Goal: Task Accomplishment & Management: Manage account settings

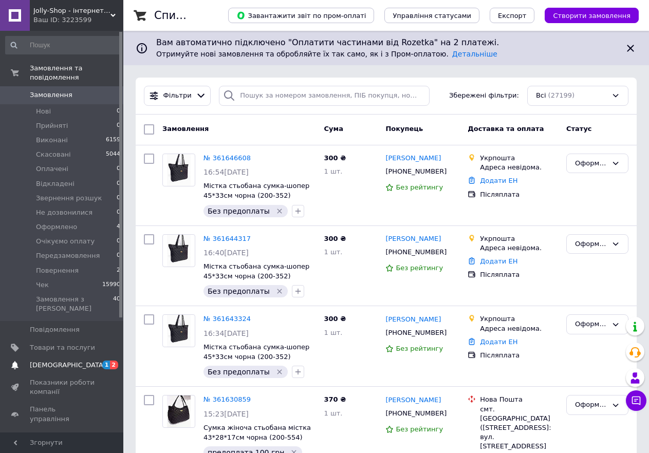
click at [50, 361] on span "[DEMOGRAPHIC_DATA]" at bounding box center [68, 365] width 76 height 9
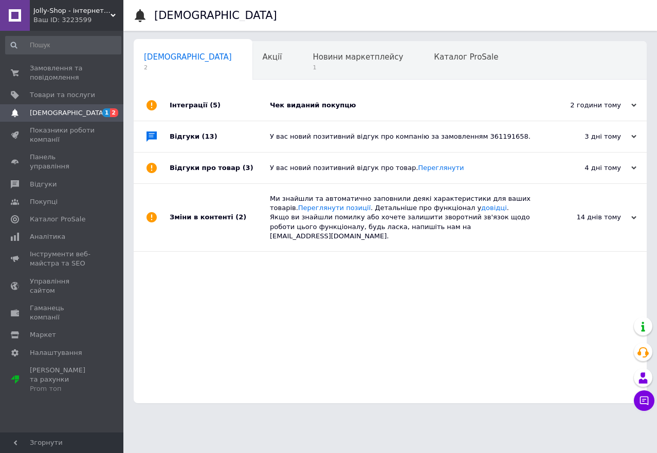
click at [351, 108] on div "Чек виданий покупцю" at bounding box center [402, 105] width 264 height 9
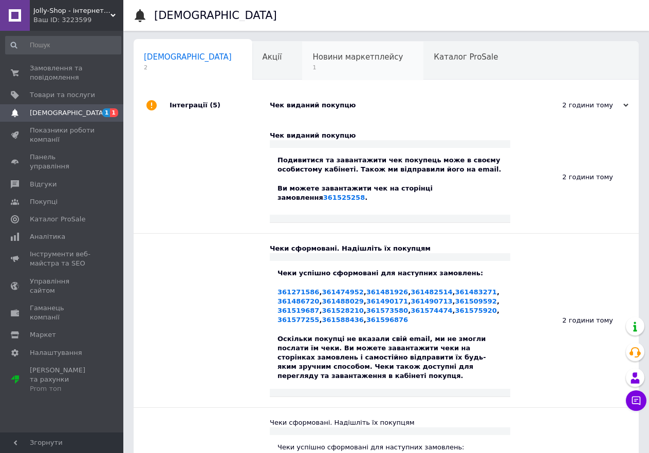
click at [313, 66] on span "1" at bounding box center [358, 68] width 90 height 8
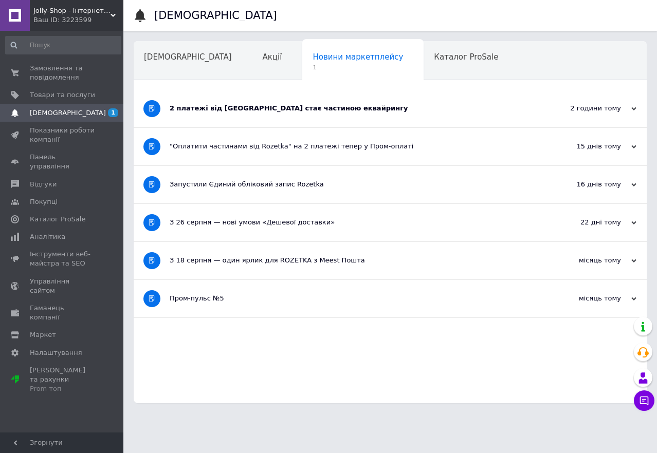
click at [328, 108] on div "2 платежі від Rozetka стає частиною еквайрингу" at bounding box center [352, 108] width 364 height 9
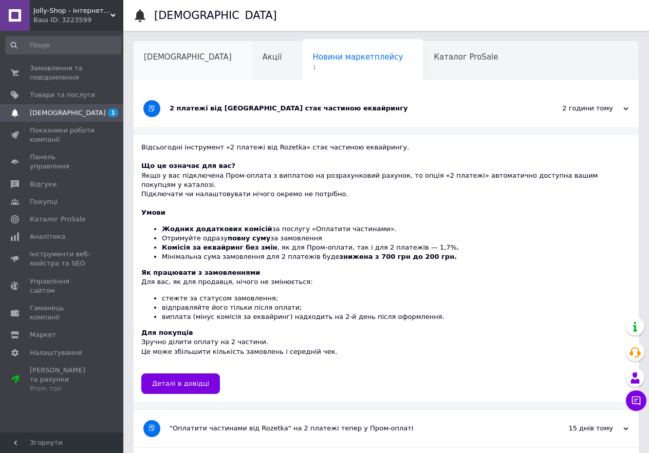
click at [158, 52] on span "[DEMOGRAPHIC_DATA]" at bounding box center [188, 56] width 88 height 9
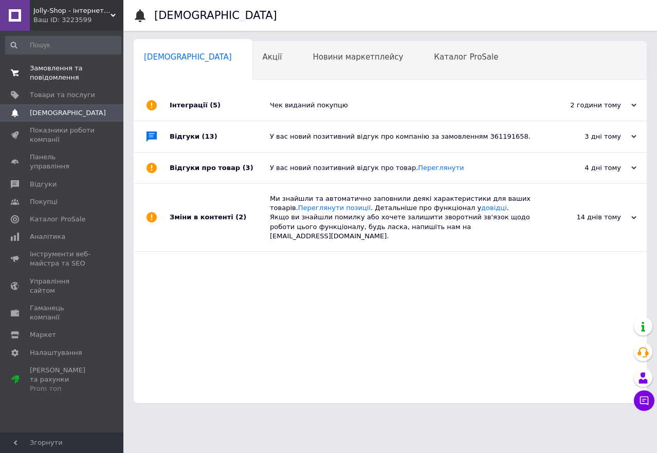
click at [39, 72] on span "Замовлення та повідомлення" at bounding box center [62, 73] width 65 height 19
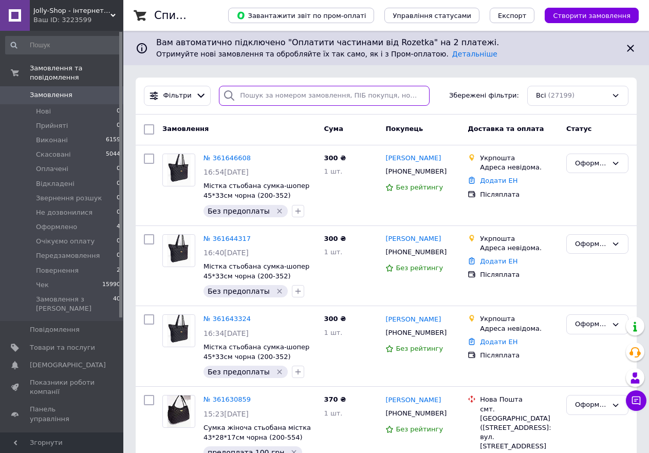
click at [269, 98] on input "search" at bounding box center [324, 96] width 211 height 20
click at [245, 95] on input "Шевчук" at bounding box center [324, 96] width 211 height 20
click at [244, 95] on input "Шевчук" at bounding box center [324, 96] width 211 height 20
type input "Шевчук"
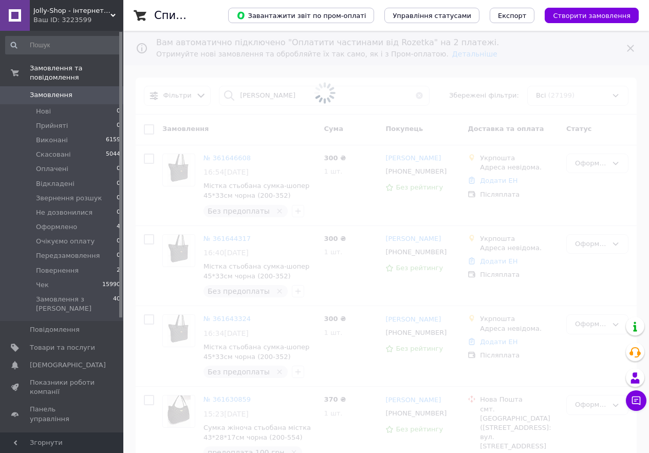
click at [304, 100] on span at bounding box center [324, 93] width 649 height 186
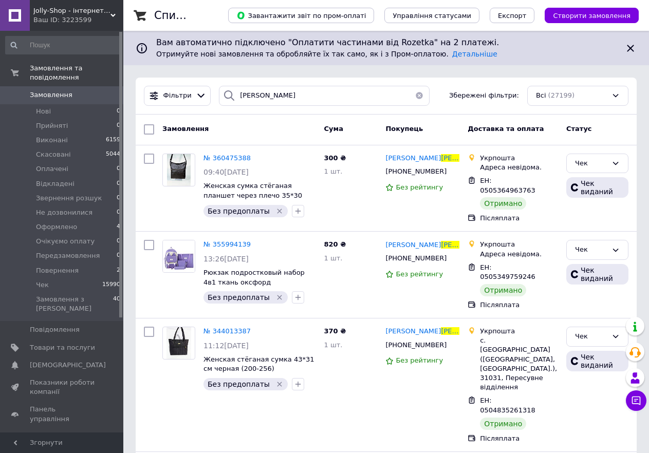
click at [418, 96] on button "button" at bounding box center [419, 96] width 21 height 20
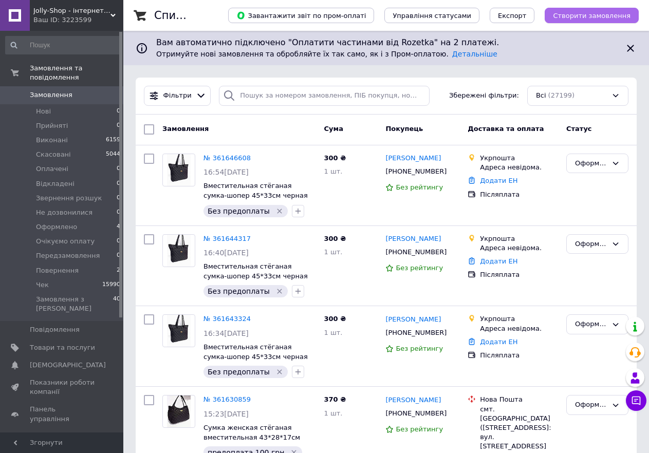
click at [596, 13] on span "Створити замовлення" at bounding box center [592, 16] width 78 height 8
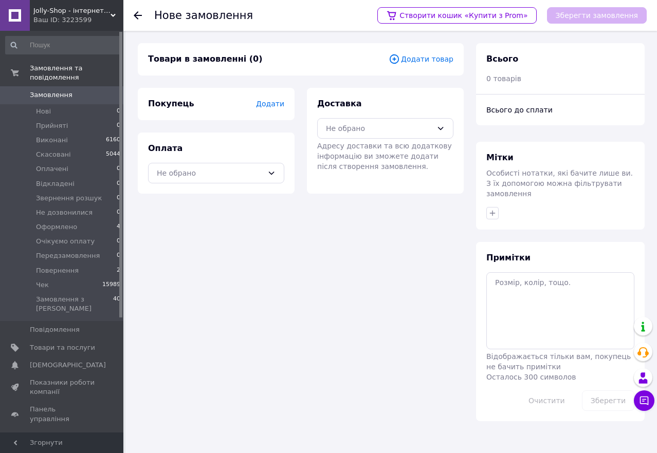
click at [433, 59] on span "Додати товар" at bounding box center [421, 58] width 65 height 11
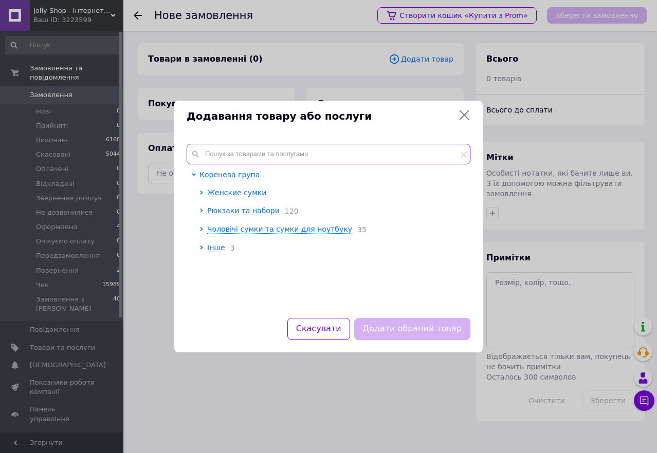
click at [260, 151] on input "text" at bounding box center [329, 154] width 284 height 21
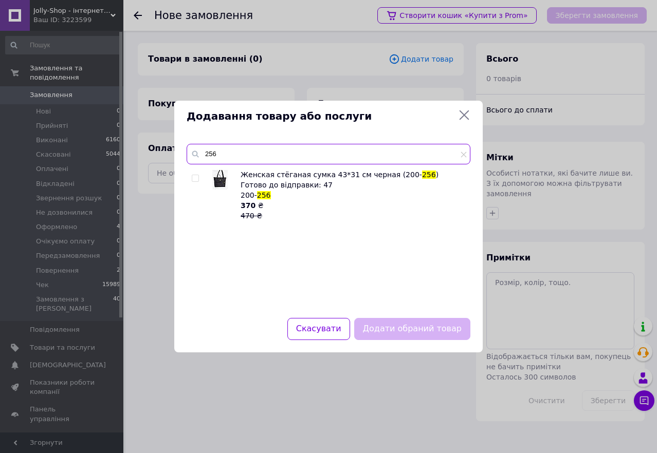
type input "256"
click at [196, 180] on input "checkbox" at bounding box center [195, 178] width 7 height 7
checkbox input "true"
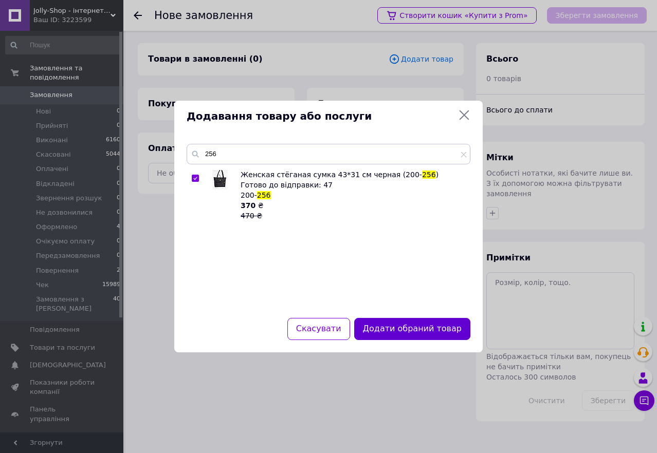
click at [402, 333] on button "Додати обраний товар" at bounding box center [412, 329] width 116 height 22
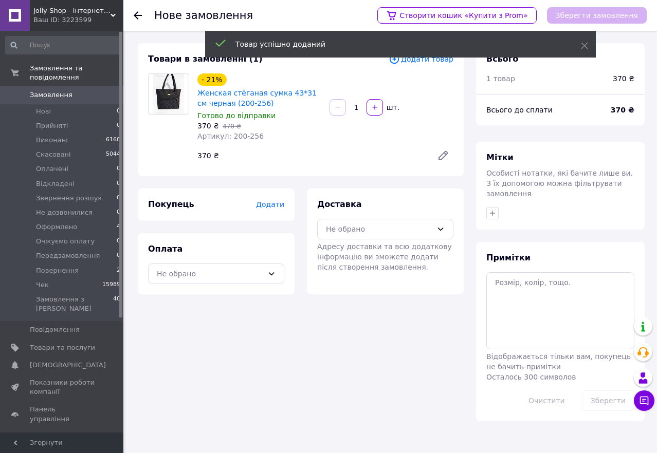
click at [280, 203] on span "Додати" at bounding box center [270, 204] width 28 height 8
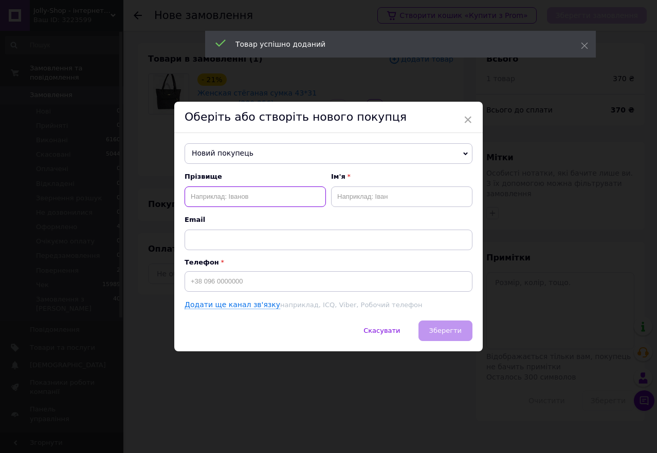
click at [219, 195] on input "text" at bounding box center [255, 197] width 141 height 21
paste input "Шевчук Тетяна Сергіївна"
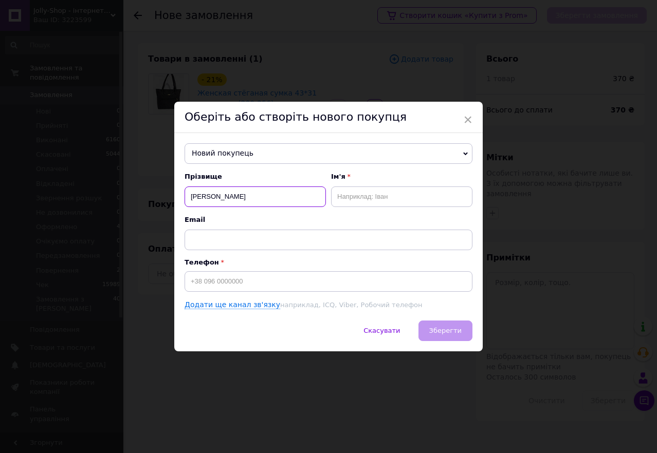
drag, startPoint x: 238, startPoint y: 200, endPoint x: 214, endPoint y: 193, distance: 24.6
click at [214, 193] on input "Шевчук Тетяна Сергіївна" at bounding box center [255, 197] width 141 height 21
type input "Шевчук Сергіївна"
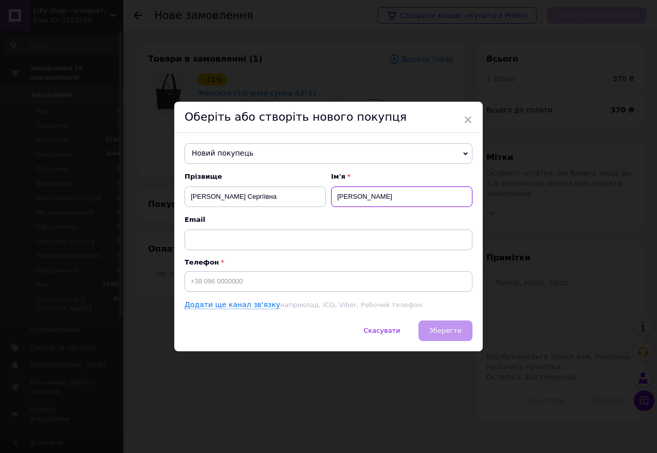
type input "Тетяна"
drag, startPoint x: 213, startPoint y: 198, endPoint x: 185, endPoint y: 195, distance: 27.9
click at [180, 195] on div "Новий покупець Іваніщак Галина +380987017300 Бедгарчук Галина +380975265123 Бор…" at bounding box center [328, 227] width 308 height 188
type input "Сергіївна"
type input "[PERSON_NAME]"
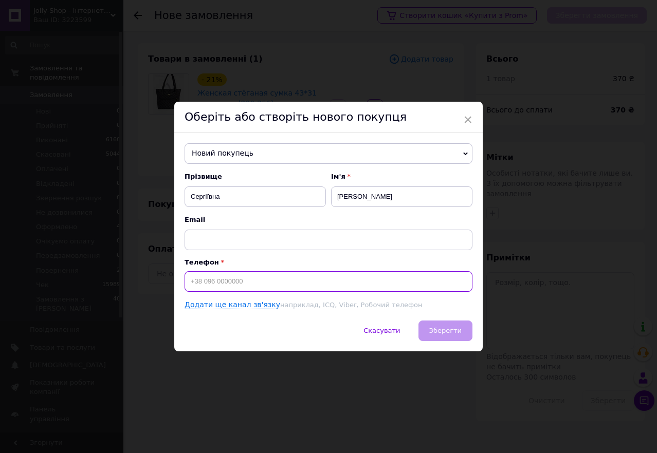
click at [225, 284] on input at bounding box center [329, 281] width 288 height 21
paste input "0685106556"
click at [189, 281] on input "0685106556" at bounding box center [329, 281] width 288 height 21
type input "[PHONE_NUMBER]"
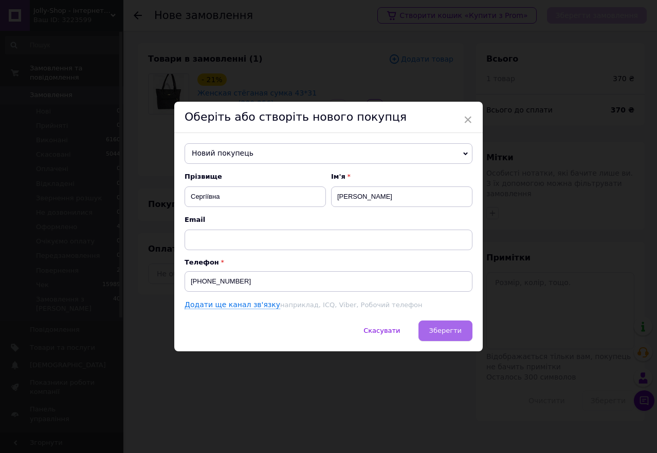
click at [443, 332] on span "Зберегти" at bounding box center [445, 331] width 32 height 8
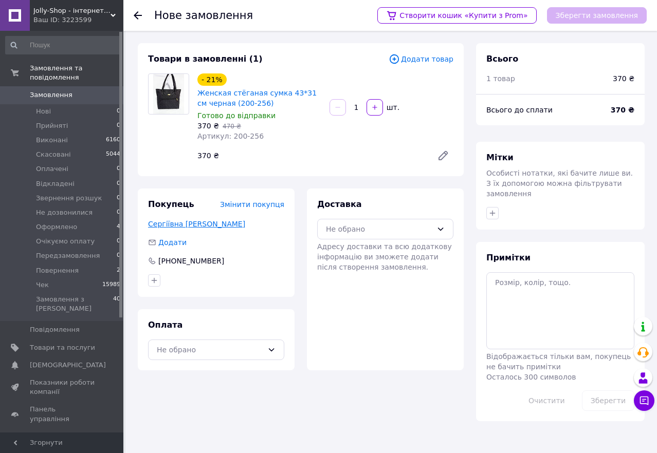
click at [190, 223] on link "Сергіївна Тетяна Шевчук" at bounding box center [196, 224] width 97 height 8
click at [395, 230] on div "Не обрано" at bounding box center [379, 229] width 106 height 11
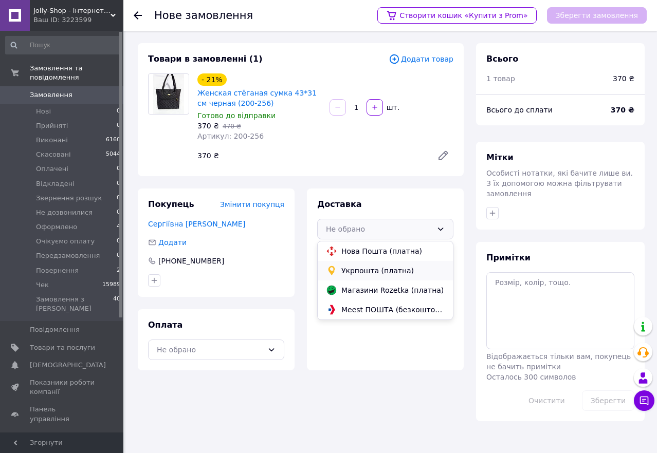
click at [356, 270] on span "Укрпошта (платна)" at bounding box center [392, 271] width 103 height 10
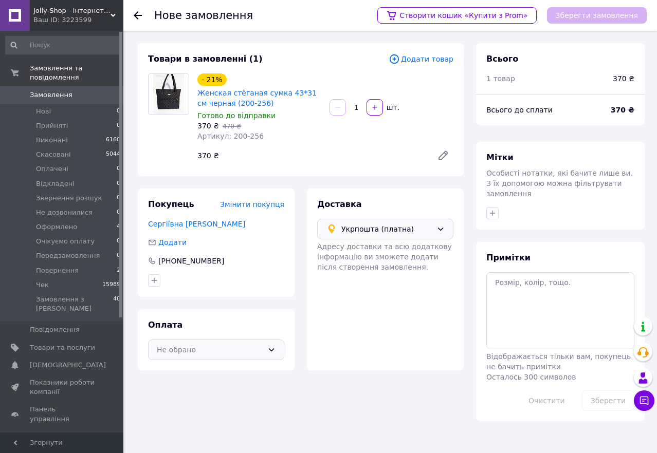
click at [247, 341] on div "Не обрано" at bounding box center [216, 350] width 136 height 21
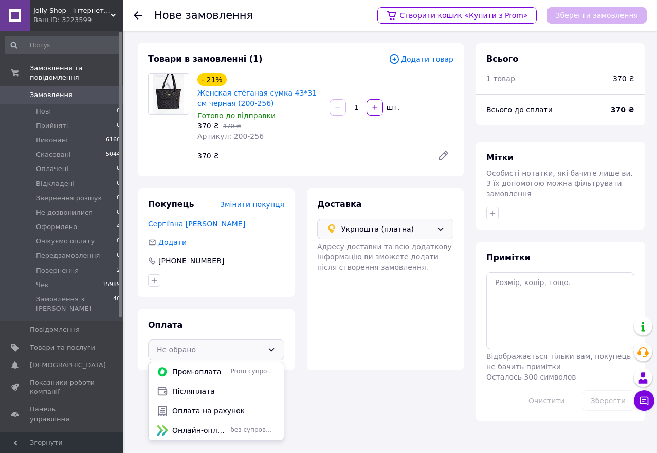
drag, startPoint x: 201, startPoint y: 385, endPoint x: 212, endPoint y: 382, distance: 10.6
click at [201, 385] on div "Післяплата" at bounding box center [216, 392] width 135 height 20
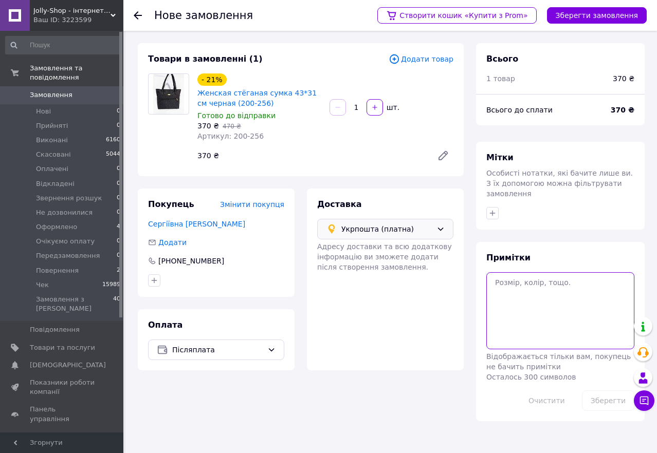
click at [563, 289] on textarea at bounding box center [560, 310] width 148 height 77
paste textarea "[PERSON_NAME]"
type textarea "окс фейс Тетяна Шевчук"
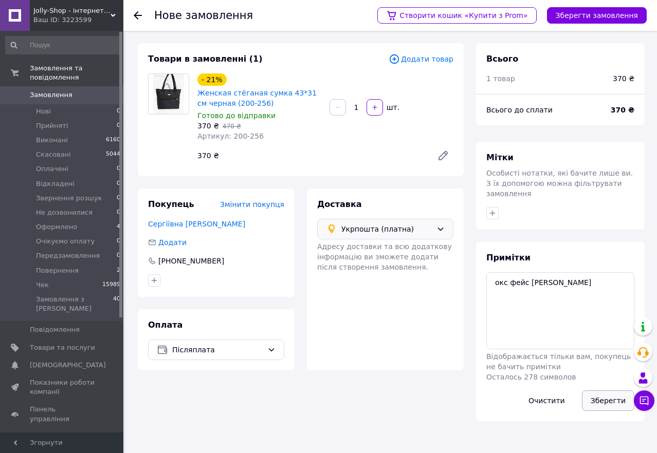
click at [608, 391] on button "Зберегти" at bounding box center [608, 401] width 52 height 21
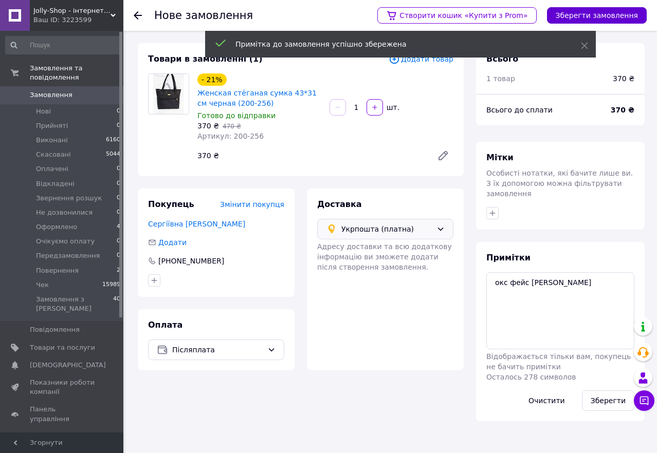
click at [598, 17] on button "Зберегти замовлення" at bounding box center [597, 15] width 100 height 16
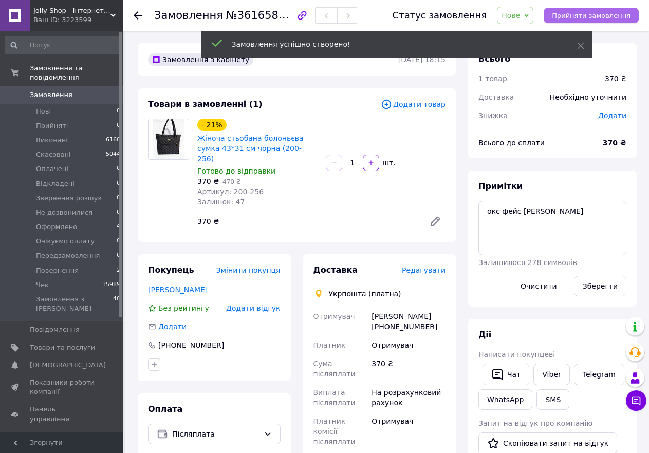
click at [593, 12] on span "Прийняти замовлення" at bounding box center [591, 16] width 79 height 8
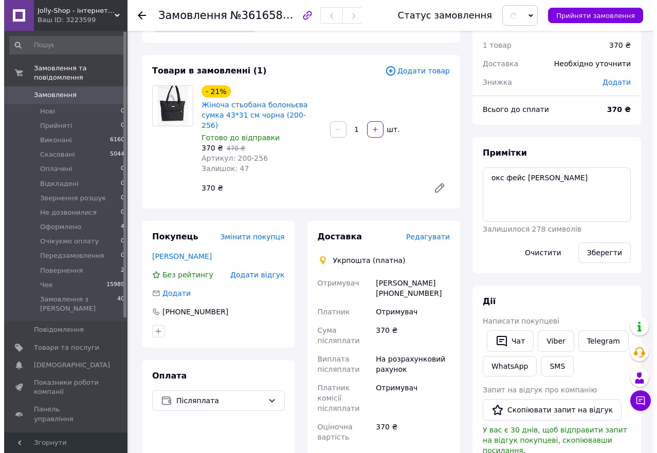
scroll to position [51, 0]
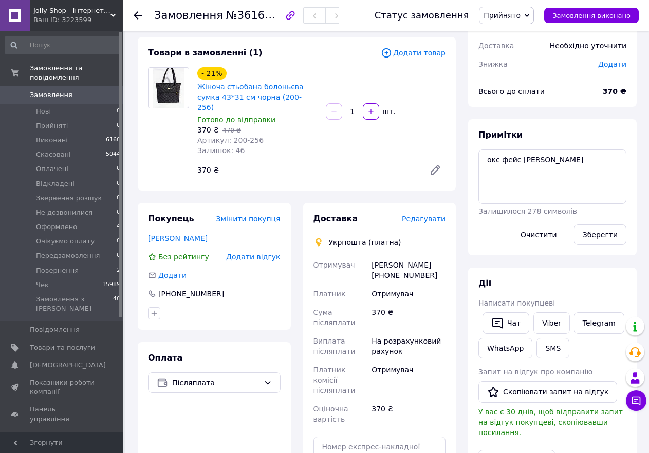
click at [420, 215] on span "Редагувати" at bounding box center [424, 219] width 44 height 8
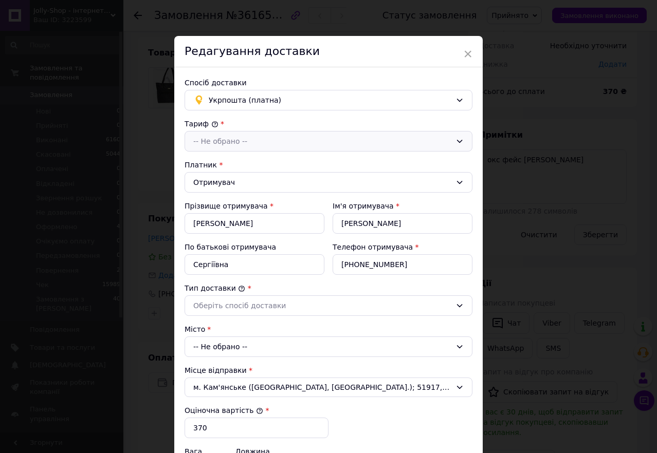
click at [241, 137] on div "-- Не обрано --" at bounding box center [322, 141] width 258 height 11
click at [209, 158] on li "Стандарт" at bounding box center [328, 164] width 287 height 20
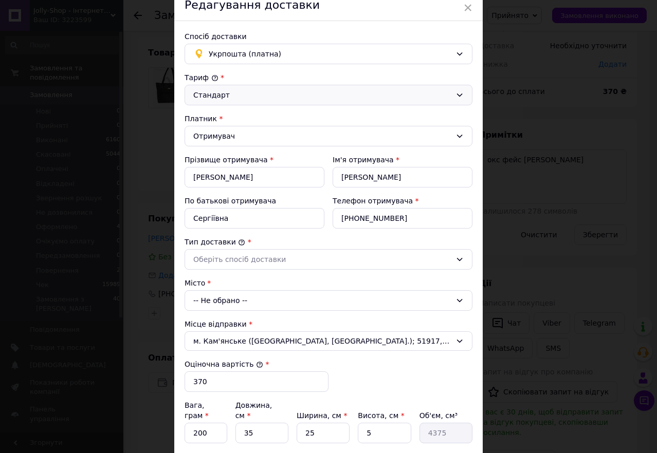
scroll to position [103, 0]
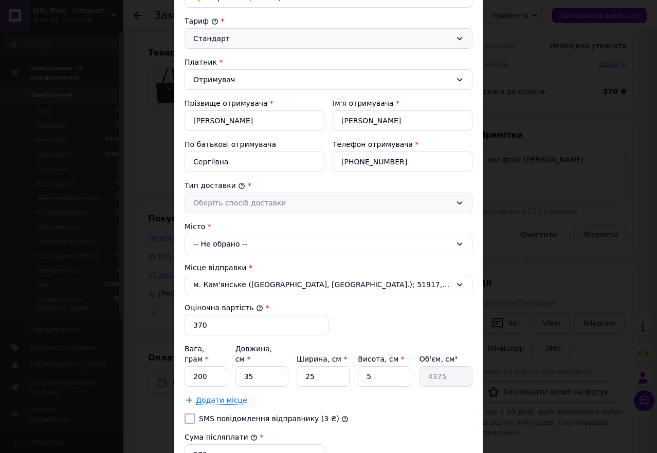
click at [240, 198] on div "Оберіть спосіб доставки" at bounding box center [322, 202] width 258 height 11
click at [223, 224] on li "Склад - склад" at bounding box center [328, 225] width 287 height 20
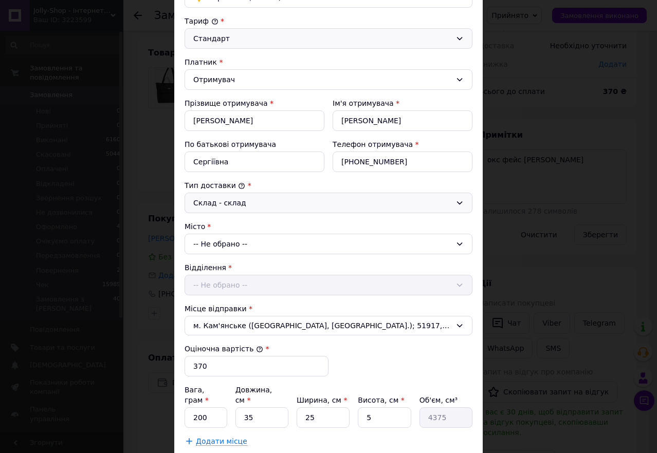
click at [225, 241] on div "-- Не обрано --" at bounding box center [329, 244] width 288 height 21
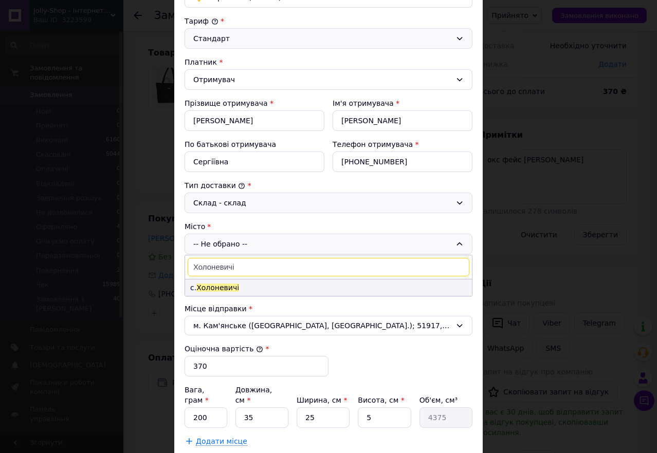
type input "Холоневичі"
click at [223, 286] on span "Холоневичі" at bounding box center [217, 288] width 43 height 8
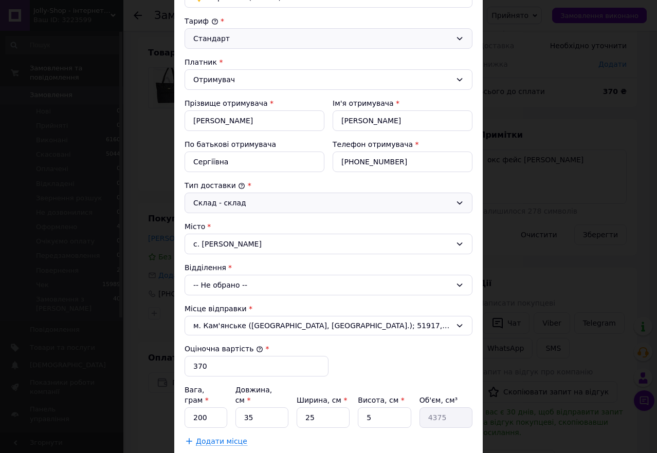
click at [228, 288] on div "-- Не обрано --" at bounding box center [329, 285] width 288 height 21
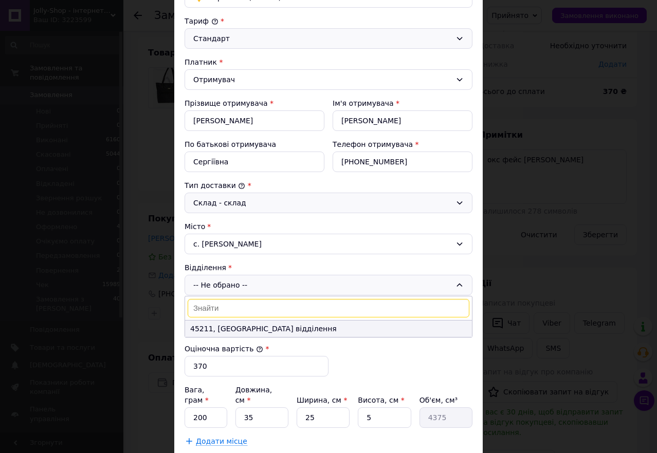
click at [245, 330] on li "45211, Пересувне відділення" at bounding box center [328, 329] width 287 height 16
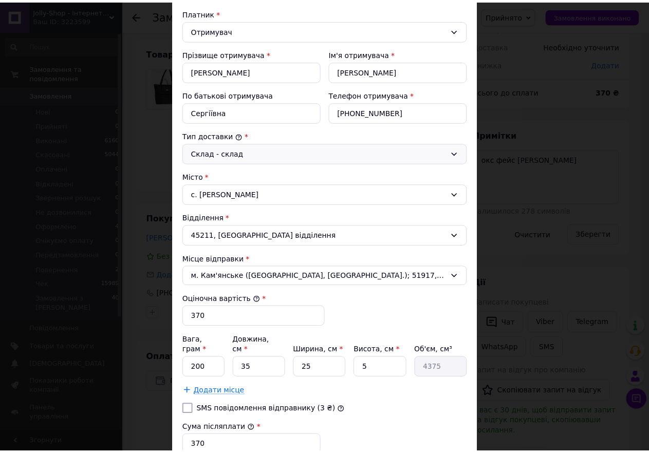
scroll to position [257, 0]
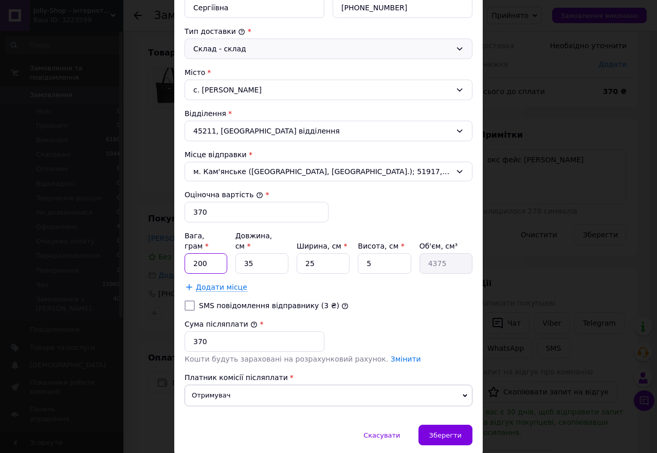
click at [196, 253] on input "200" at bounding box center [206, 263] width 43 height 21
type input "220"
click at [441, 432] on span "Зберегти" at bounding box center [445, 436] width 32 height 8
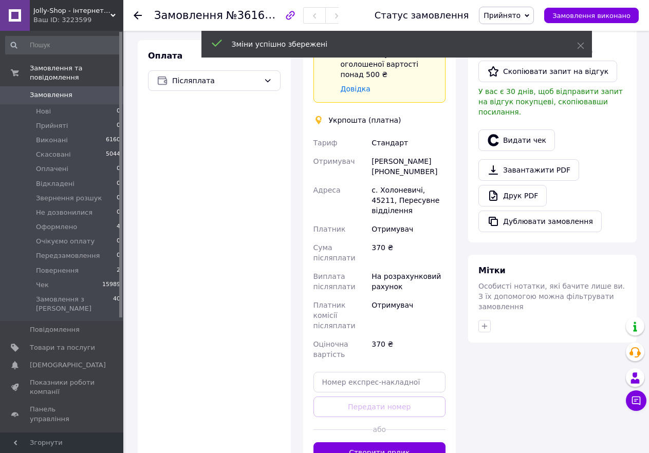
scroll to position [411, 0]
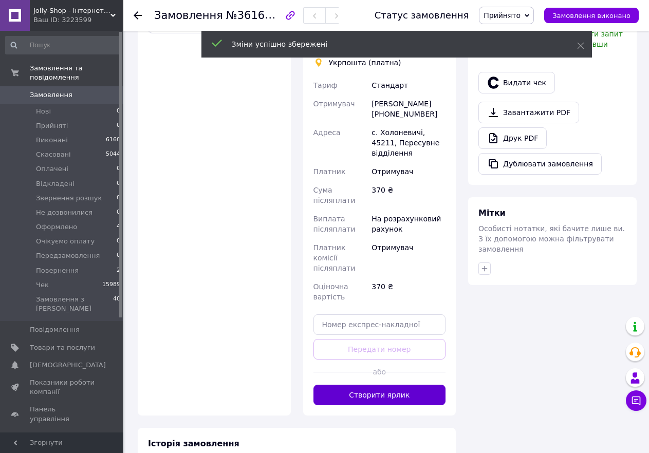
click at [398, 385] on button "Створити ярлик" at bounding box center [380, 395] width 133 height 21
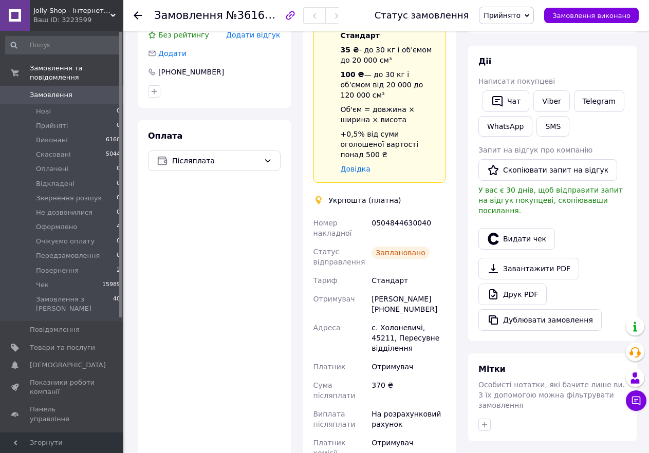
scroll to position [257, 0]
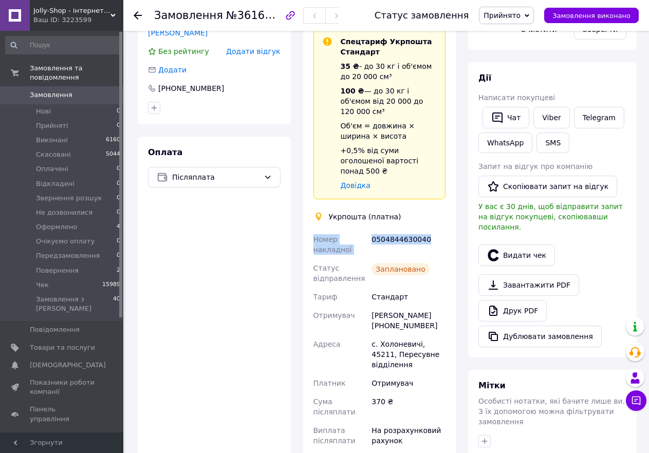
drag, startPoint x: 314, startPoint y: 207, endPoint x: 424, endPoint y: 207, distance: 110.0
click at [424, 230] on div "Номер накладної 0504844630040 Статус відправлення Заплановано Тариф Стандарт От…" at bounding box center [379, 388] width 137 height 317
copy div "Номер накладної 0504844630040"
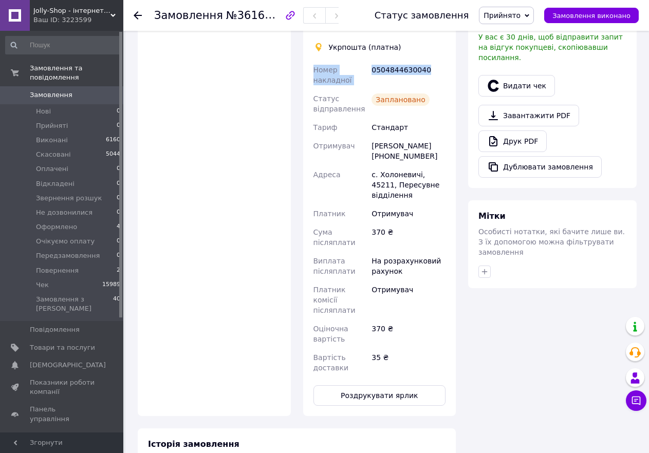
scroll to position [463, 0]
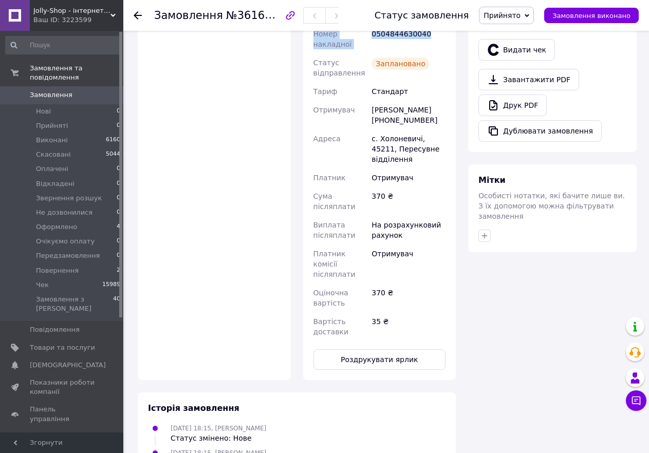
click at [521, 19] on span "Прийнято" at bounding box center [502, 15] width 37 height 8
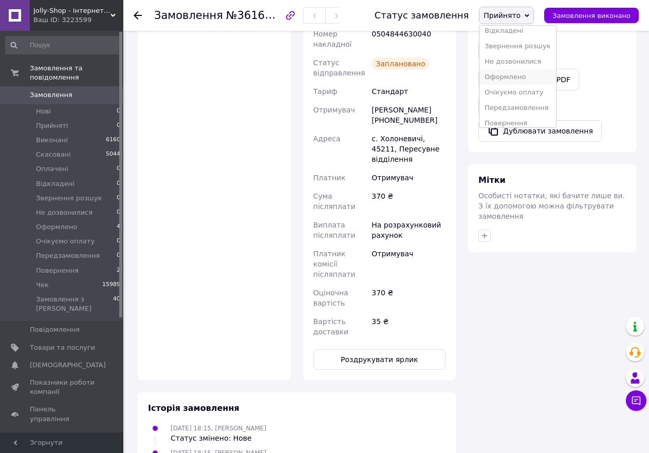
click at [520, 73] on li "Оформлено" at bounding box center [518, 76] width 76 height 15
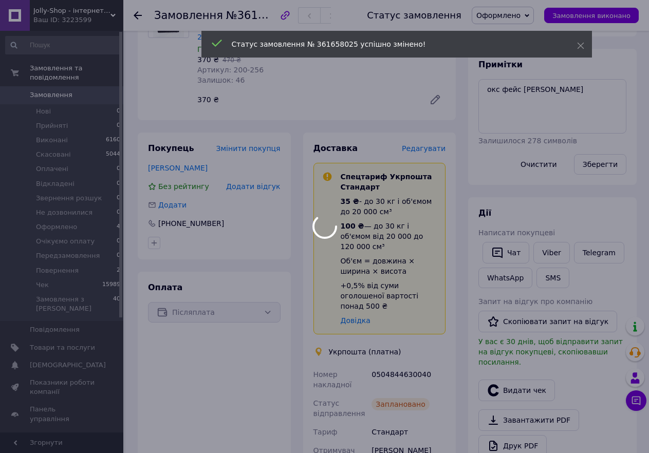
scroll to position [0, 0]
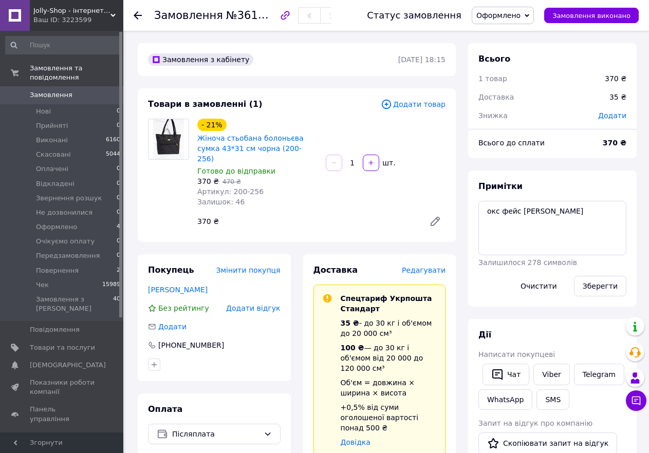
click at [52, 90] on span "Замовлення" at bounding box center [51, 94] width 43 height 9
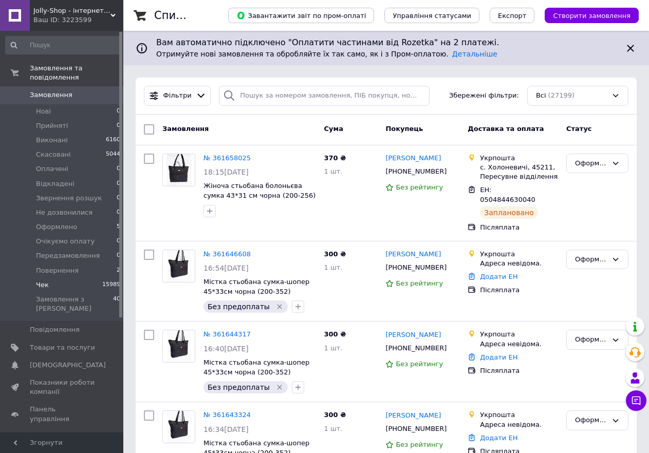
click at [41, 281] on span "Чек" at bounding box center [42, 285] width 13 height 9
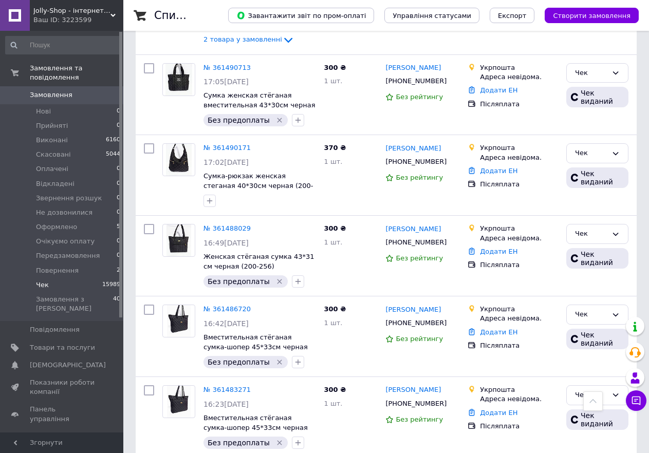
scroll to position [720, 0]
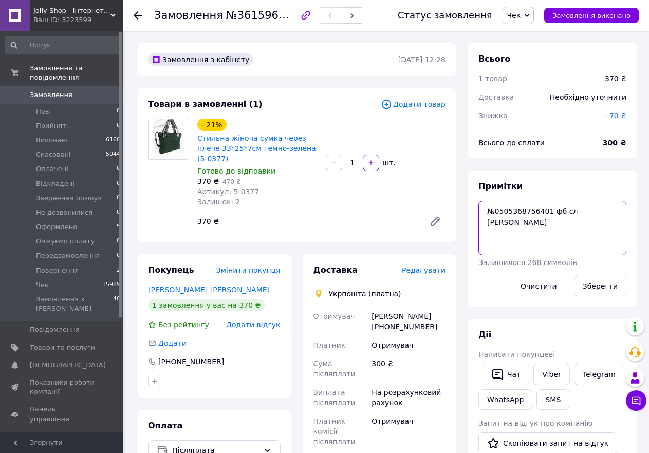
click at [543, 215] on textarea "№0505368756401 фб сл Галя Войтюк" at bounding box center [553, 228] width 148 height 54
drag, startPoint x: 545, startPoint y: 214, endPoint x: 497, endPoint y: 214, distance: 48.3
click at [497, 214] on textarea "№0505368756401 фб сл Галя Войтюк" at bounding box center [553, 228] width 148 height 54
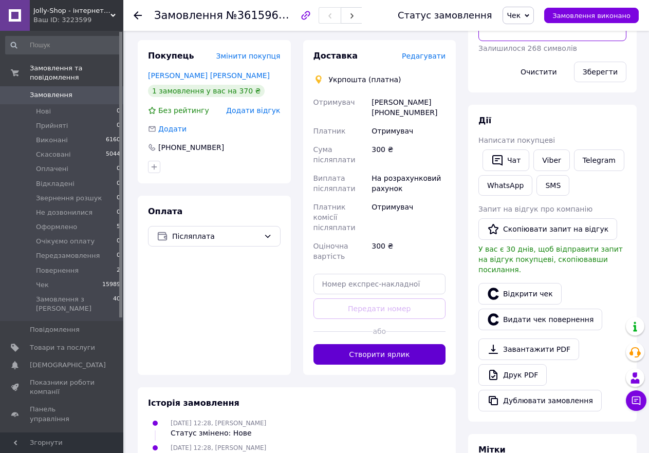
scroll to position [257, 0]
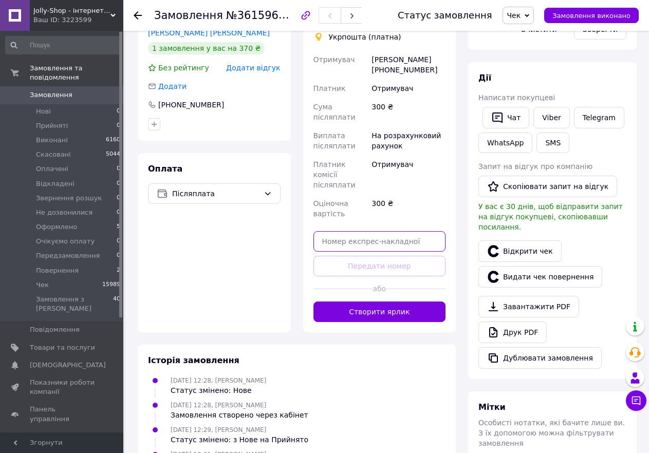
click at [345, 231] on input "text" at bounding box center [380, 241] width 133 height 21
paste input "0505368756401"
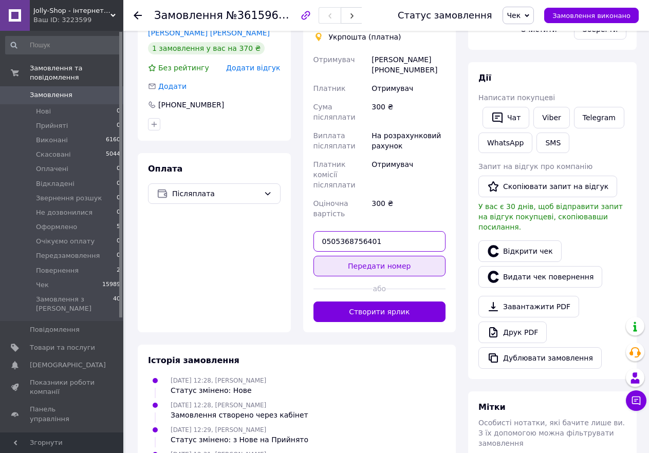
type input "0505368756401"
click at [397, 256] on button "Передати номер" at bounding box center [380, 266] width 133 height 21
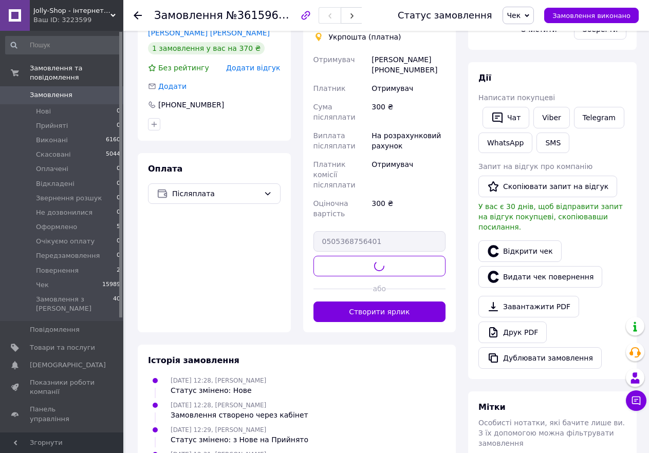
scroll to position [103, 0]
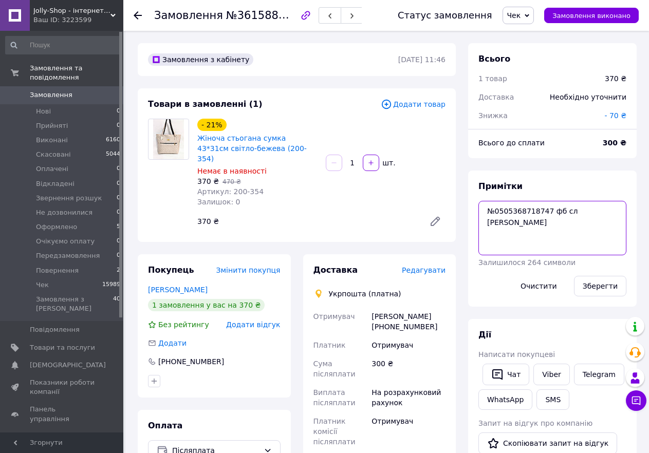
drag, startPoint x: 544, startPoint y: 213, endPoint x: 495, endPoint y: 212, distance: 48.8
click at [495, 212] on textarea "№0505368718747 фб сл Галина Іваніщак" at bounding box center [553, 228] width 148 height 54
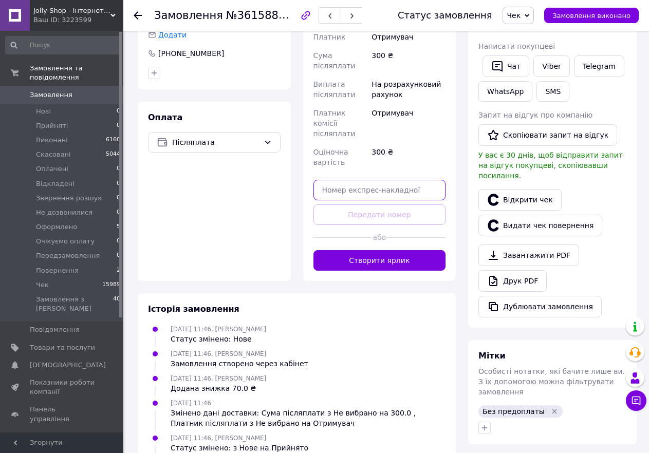
click at [366, 180] on input "text" at bounding box center [380, 190] width 133 height 21
paste input "0505368718747"
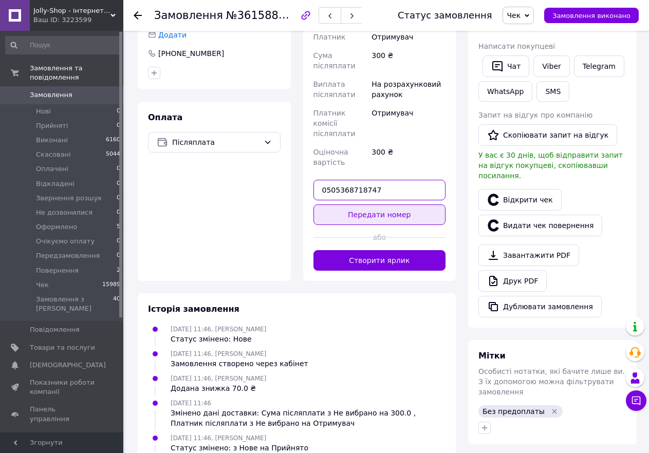
type input "0505368718747"
click at [388, 205] on button "Передати номер" at bounding box center [380, 215] width 133 height 21
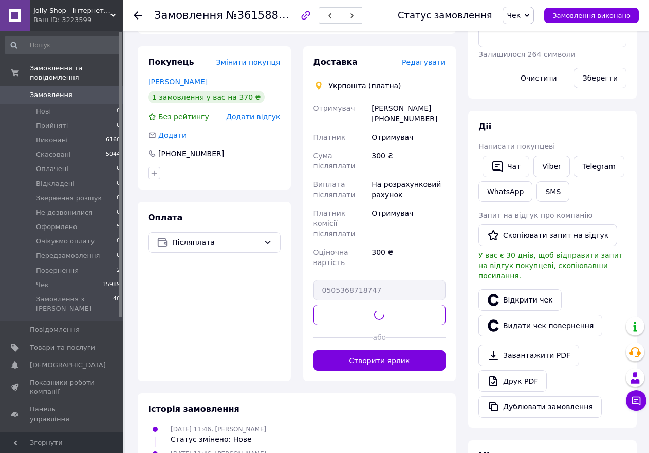
scroll to position [206, 0]
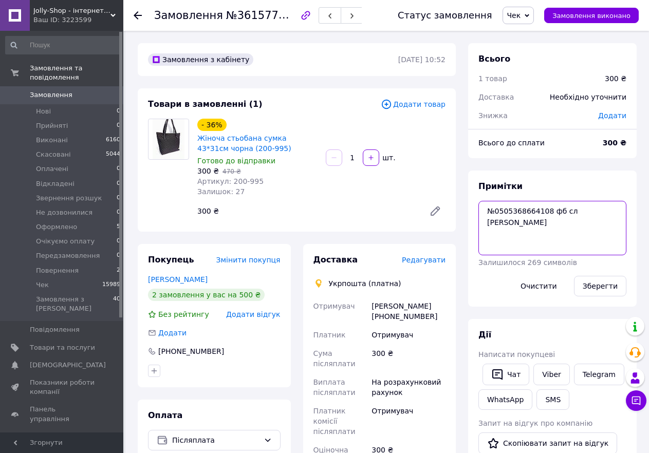
drag, startPoint x: 545, startPoint y: 210, endPoint x: 496, endPoint y: 212, distance: 49.4
click at [496, 212] on textarea "№0505368664108 фб сл Lena Drach" at bounding box center [553, 228] width 148 height 54
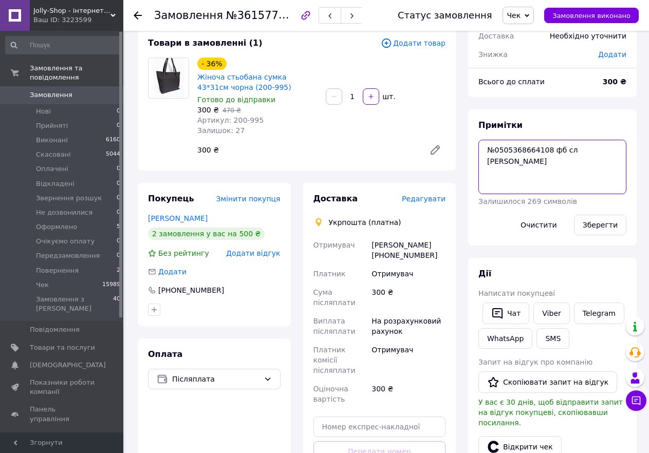
scroll to position [206, 0]
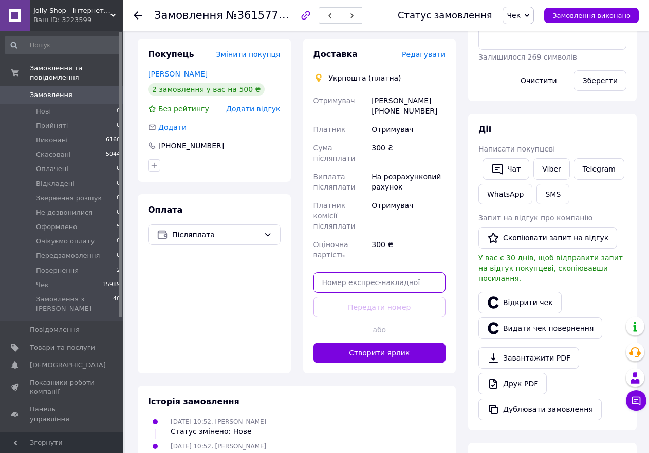
click at [373, 272] on input "text" at bounding box center [380, 282] width 133 height 21
paste input "0505368664108"
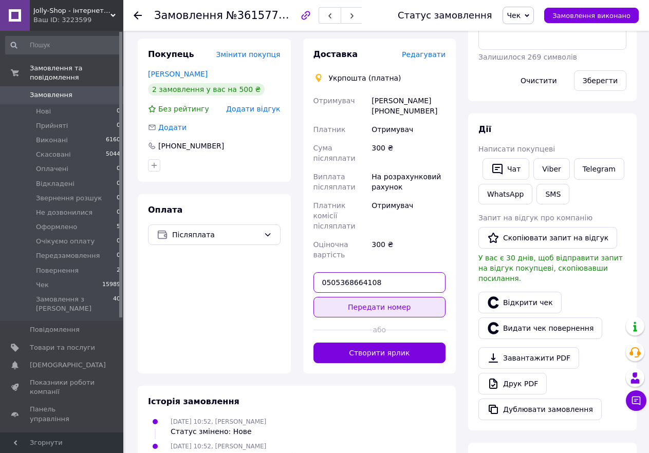
type input "0505368664108"
click at [387, 297] on button "Передати номер" at bounding box center [380, 307] width 133 height 21
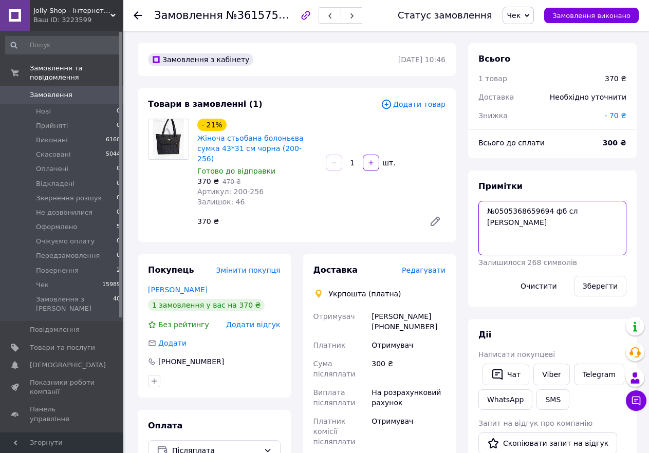
drag, startPoint x: 545, startPoint y: 214, endPoint x: 497, endPoint y: 214, distance: 48.8
click at [497, 214] on textarea "№0505368659694 фб сл [PERSON_NAME]" at bounding box center [553, 228] width 148 height 54
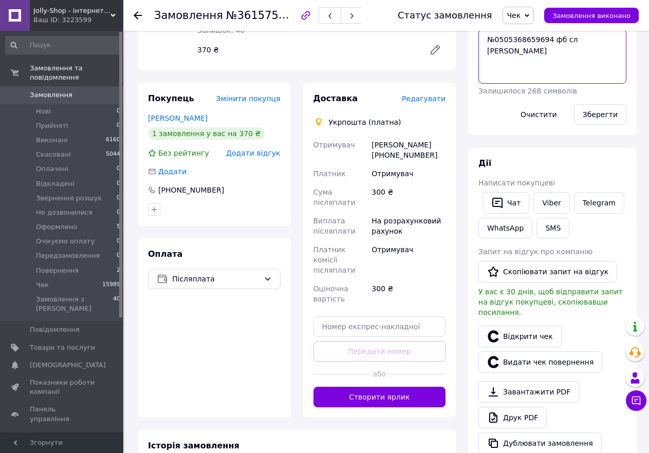
scroll to position [206, 0]
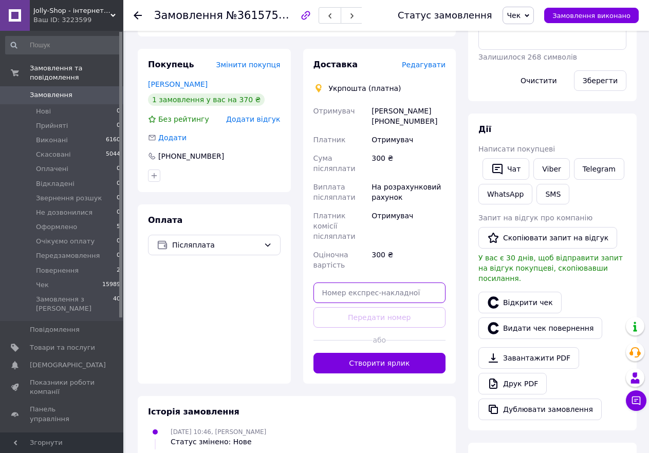
click at [369, 283] on input "text" at bounding box center [380, 293] width 133 height 21
paste input "0505368659694"
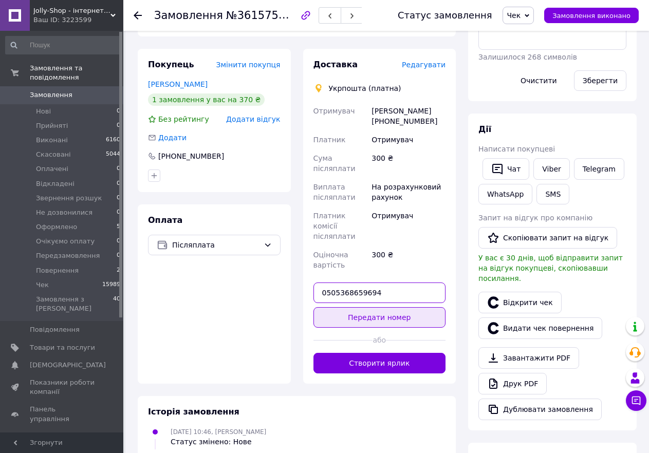
type input "0505368659694"
click at [386, 307] on button "Передати номер" at bounding box center [380, 317] width 133 height 21
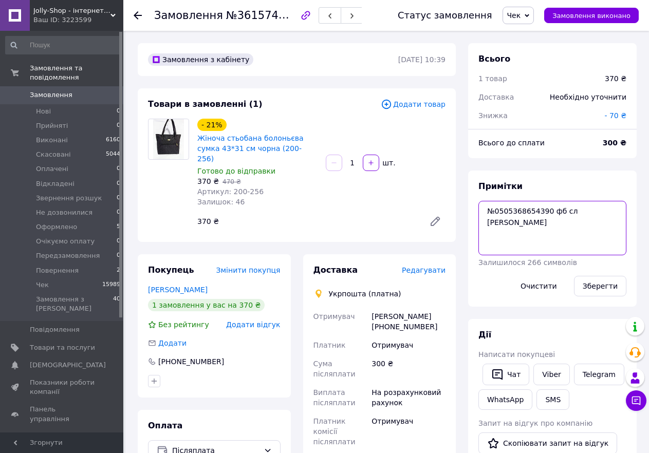
drag, startPoint x: 544, startPoint y: 210, endPoint x: 496, endPoint y: 209, distance: 48.3
click at [496, 209] on textarea "№0505368654390 фб сл Лена Літвінко" at bounding box center [553, 228] width 148 height 54
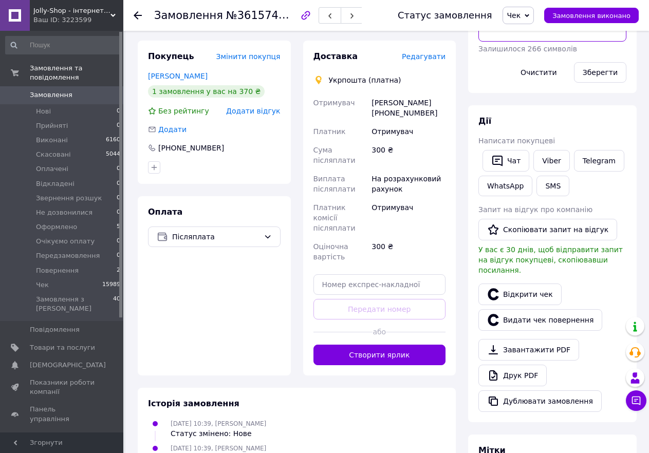
scroll to position [257, 0]
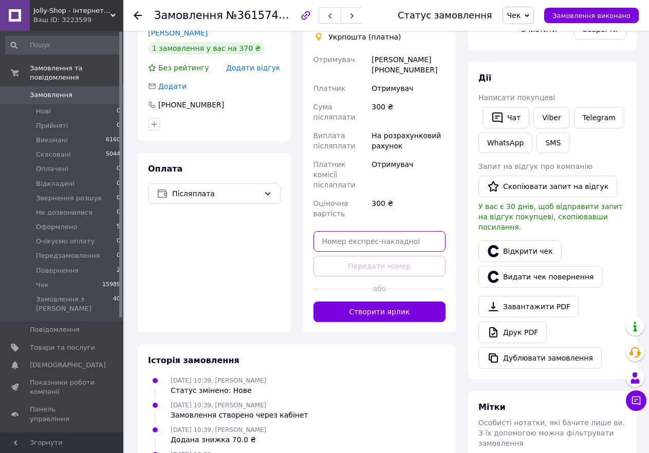
click at [365, 231] on input "text" at bounding box center [380, 241] width 133 height 21
paste input "0505368654390"
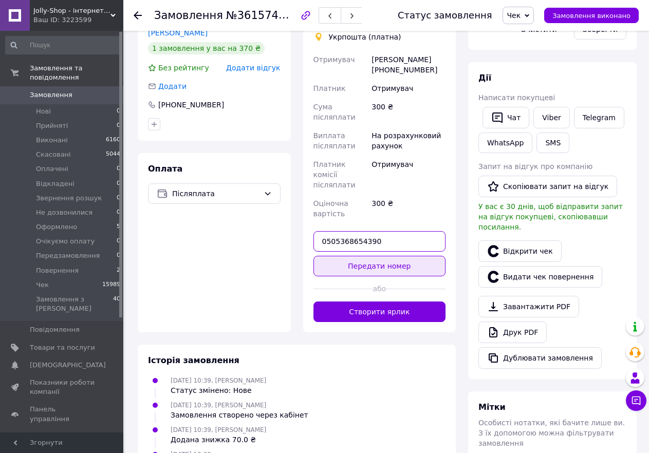
type input "0505368654390"
click at [389, 256] on button "Передати номер" at bounding box center [380, 266] width 133 height 21
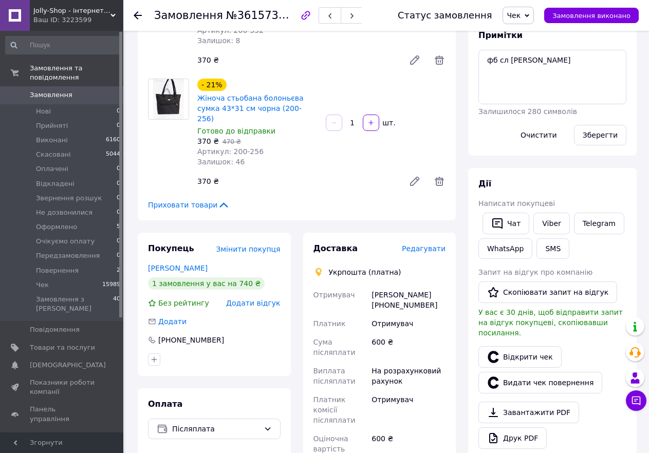
scroll to position [154, 0]
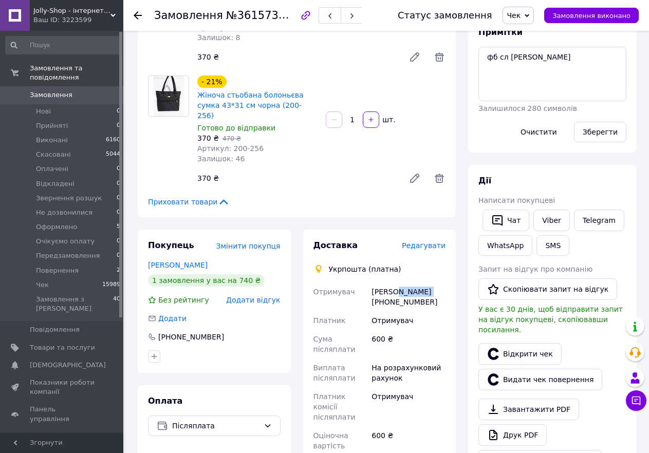
drag, startPoint x: 430, startPoint y: 282, endPoint x: 397, endPoint y: 282, distance: 32.9
click at [397, 283] on div "[PERSON_NAME] [PHONE_NUMBER]" at bounding box center [409, 297] width 78 height 29
copy div "[PERSON_NAME]"
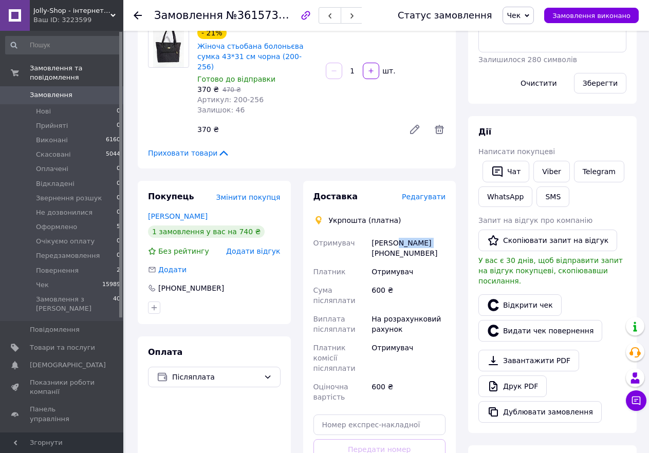
scroll to position [257, 0]
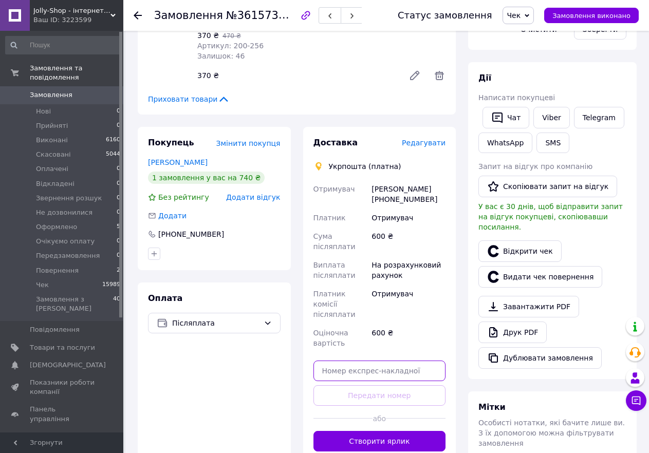
click at [364, 361] on input "text" at bounding box center [380, 371] width 133 height 21
paste input "0505368650239"
type input "0505368650239"
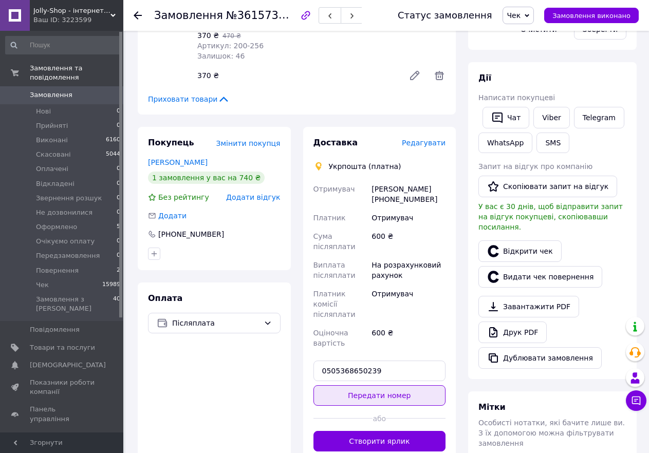
click at [376, 385] on button "Передати номер" at bounding box center [380, 395] width 133 height 21
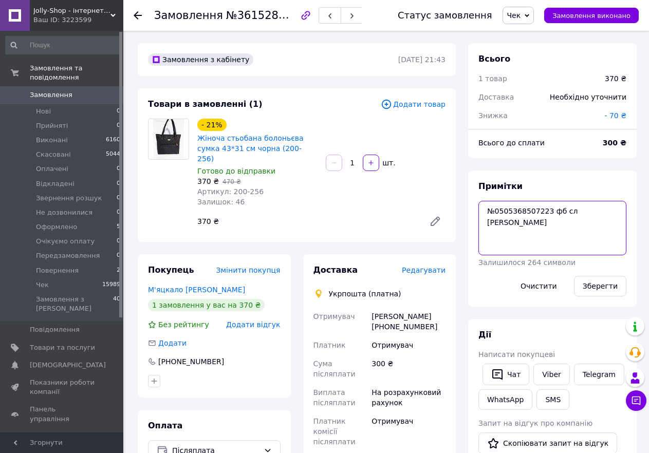
drag, startPoint x: 545, startPoint y: 211, endPoint x: 498, endPoint y: 211, distance: 47.3
click at [498, 211] on textarea "№0505368507223 фб сл Галина Мяцкало" at bounding box center [553, 228] width 148 height 54
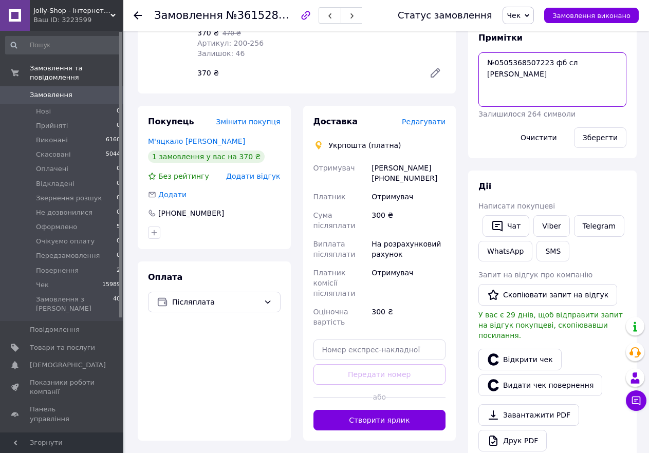
scroll to position [154, 0]
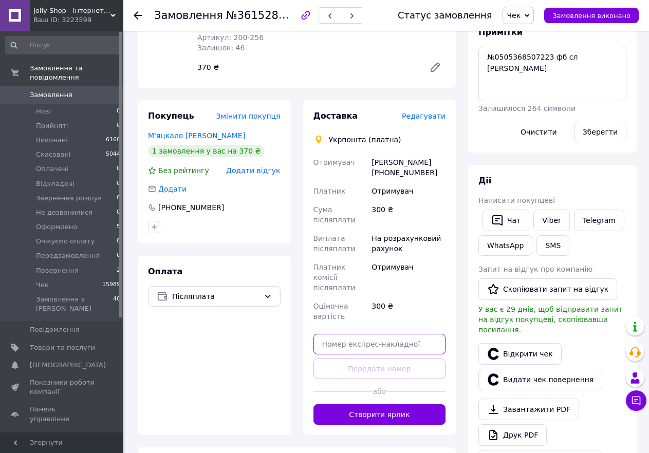
click at [338, 334] on input "text" at bounding box center [380, 344] width 133 height 21
paste input "0505368507223"
type input "0505368507223"
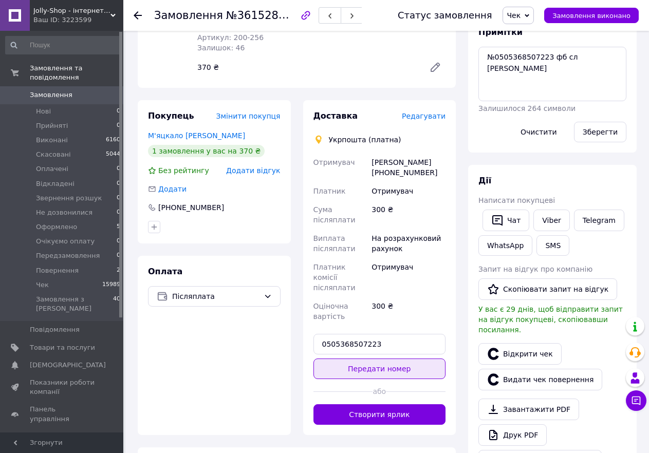
click at [357, 359] on button "Передати номер" at bounding box center [380, 369] width 133 height 21
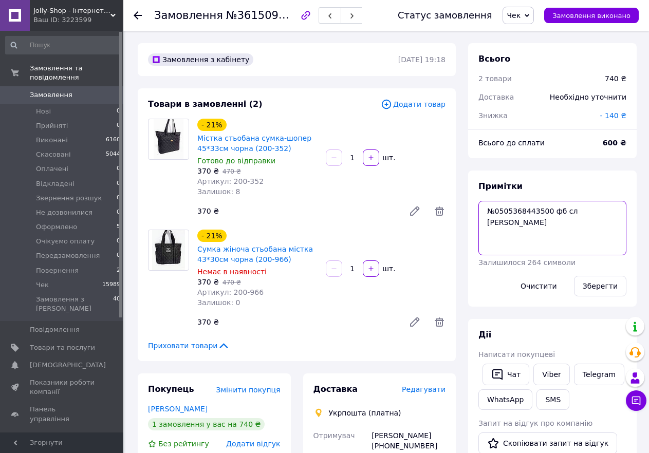
drag, startPoint x: 545, startPoint y: 214, endPoint x: 496, endPoint y: 212, distance: 48.9
click at [496, 212] on textarea "№0505368443500 фб сл [PERSON_NAME]" at bounding box center [553, 228] width 148 height 54
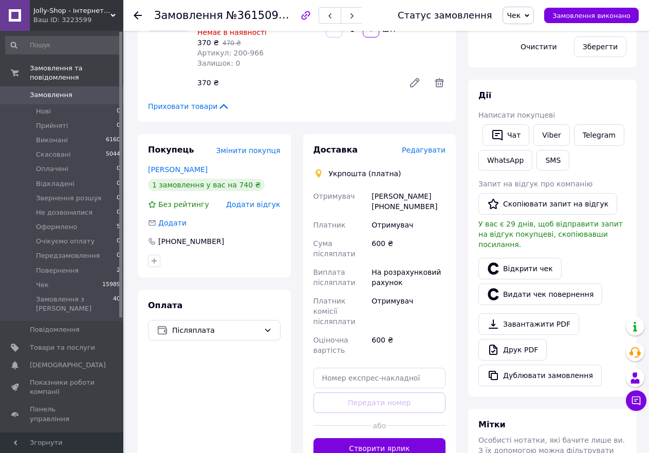
scroll to position [257, 0]
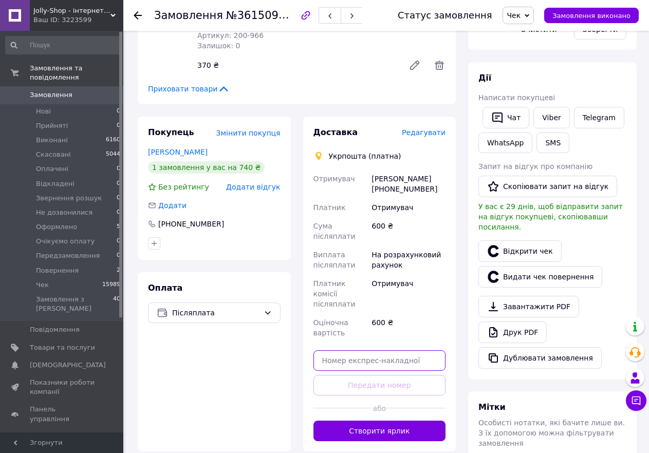
click at [355, 351] on input "text" at bounding box center [380, 361] width 133 height 21
paste input "0505368443500"
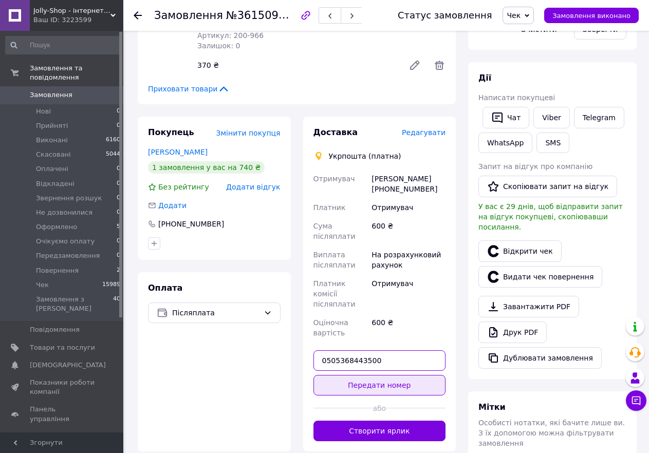
type input "0505368443500"
click at [366, 375] on button "Передати номер" at bounding box center [380, 385] width 133 height 21
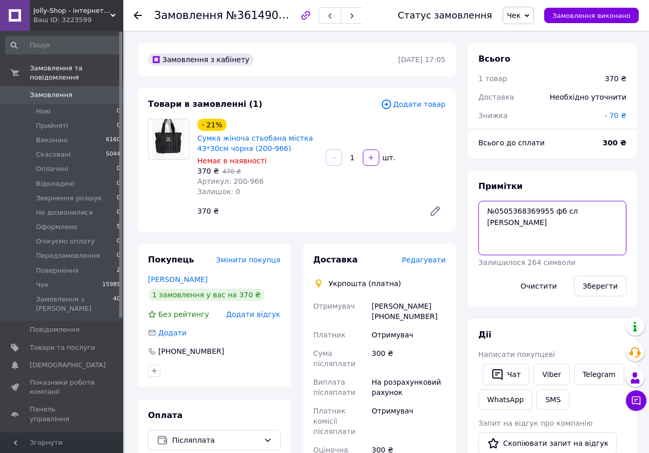
drag, startPoint x: 546, startPoint y: 210, endPoint x: 499, endPoint y: 211, distance: 47.8
click at [499, 211] on textarea "№0505368369955 фб сл Наталія Юсенко" at bounding box center [553, 228] width 148 height 54
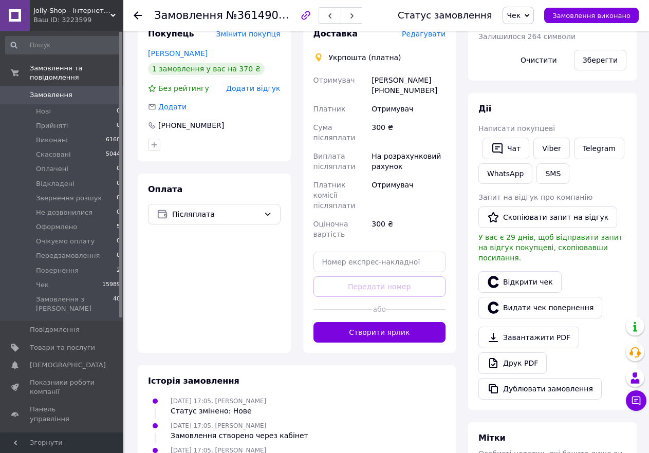
scroll to position [257, 0]
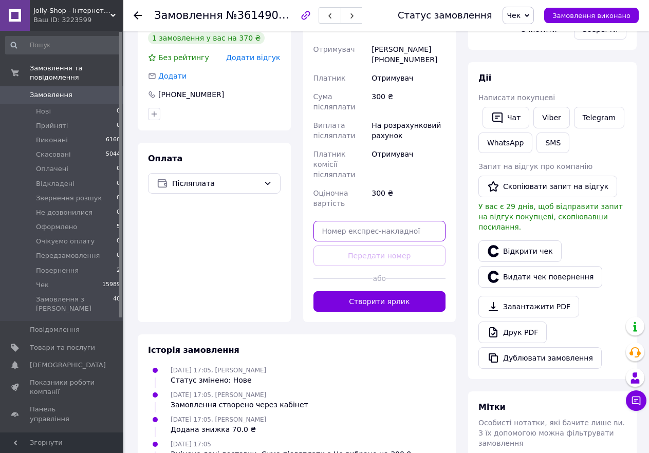
click at [356, 221] on input "text" at bounding box center [380, 231] width 133 height 21
paste input "0505368369955"
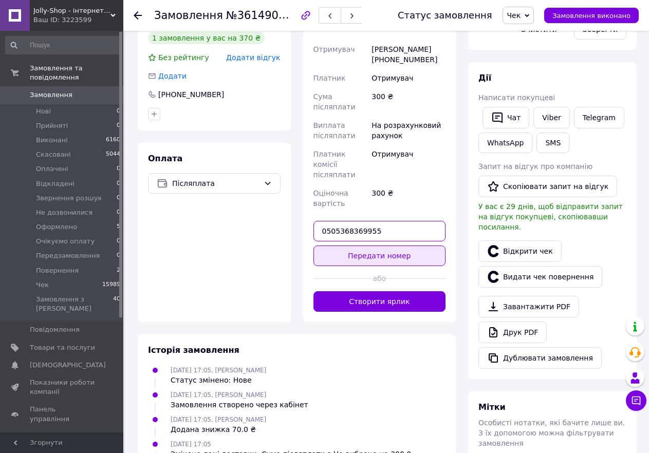
type input "0505368369955"
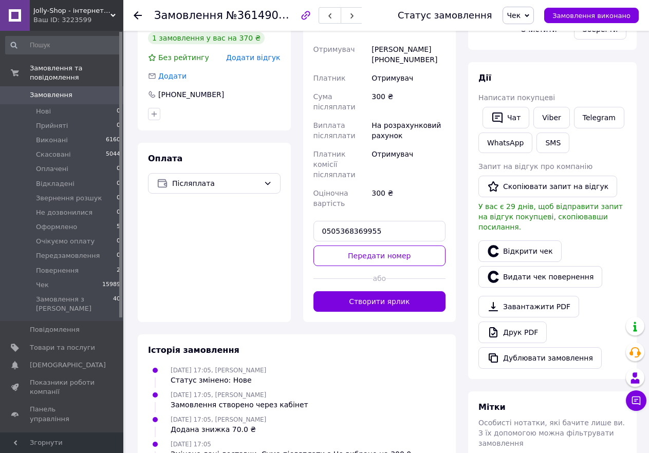
click at [380, 246] on button "Передати номер" at bounding box center [380, 256] width 133 height 21
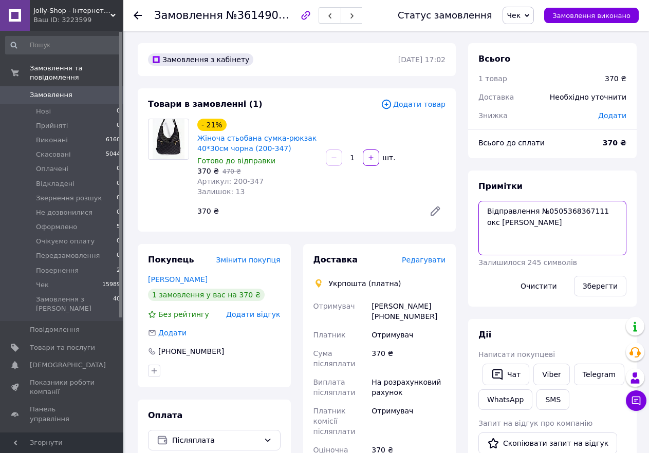
drag, startPoint x: 592, startPoint y: 208, endPoint x: 544, endPoint y: 209, distance: 48.3
click at [544, 209] on textarea "Відправлення №0505368367111 окс фейс Светлана Христенко" at bounding box center [553, 228] width 148 height 54
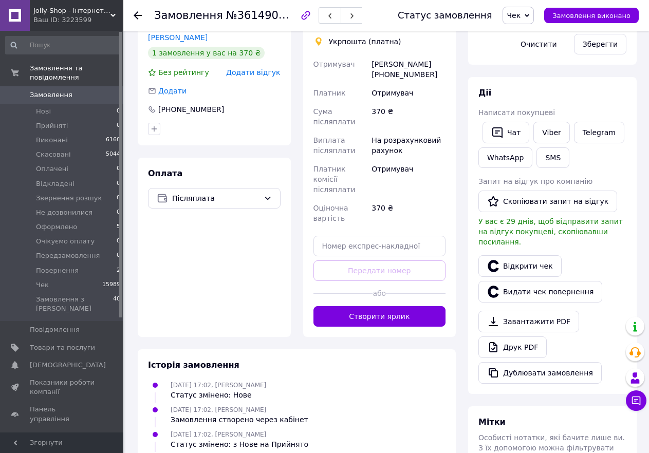
scroll to position [257, 0]
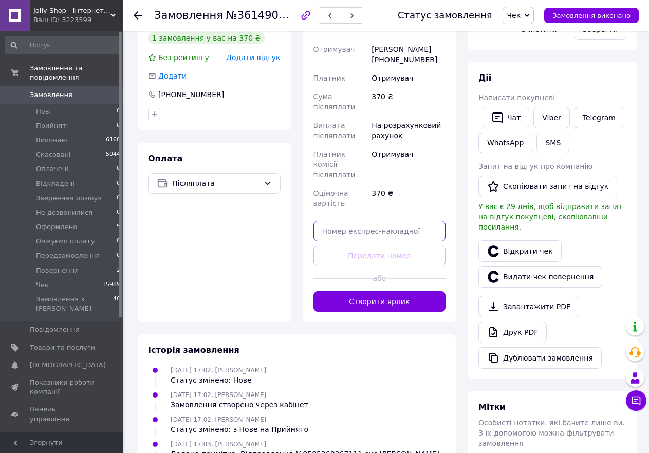
click at [367, 221] on input "text" at bounding box center [380, 231] width 133 height 21
paste input "0505368367111"
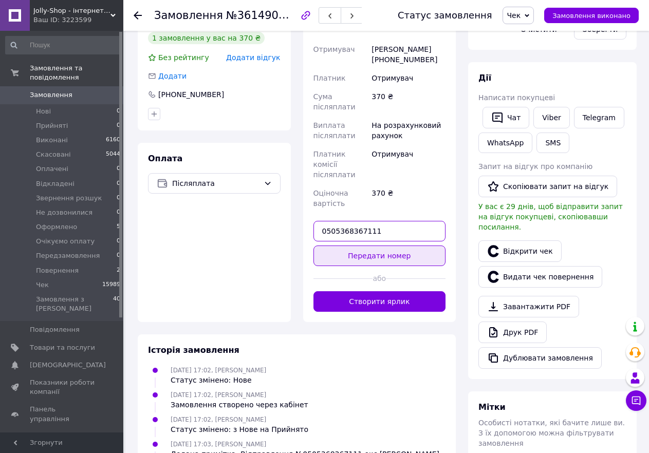
type input "0505368367111"
click at [378, 246] on button "Передати номер" at bounding box center [380, 256] width 133 height 21
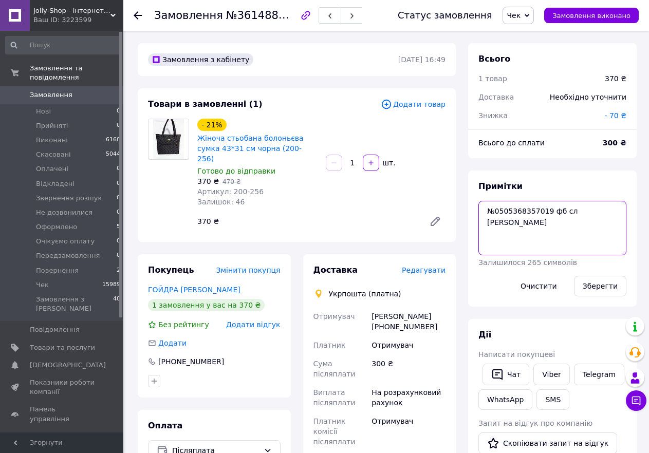
drag, startPoint x: 544, startPoint y: 213, endPoint x: 497, endPoint y: 212, distance: 47.8
click at [497, 212] on textarea "№0505368357019 фб сл [PERSON_NAME]" at bounding box center [553, 228] width 148 height 54
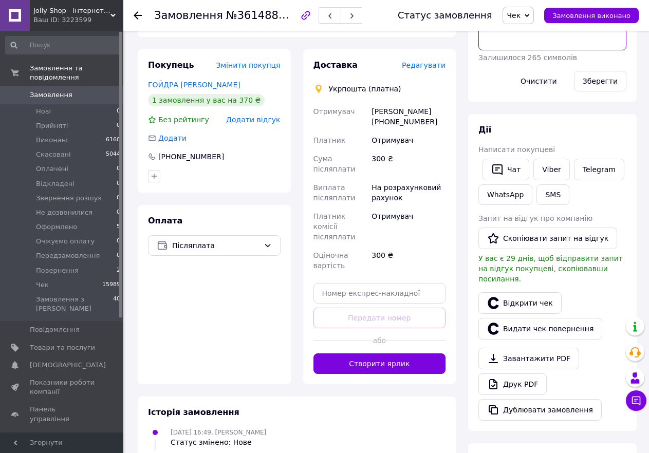
scroll to position [206, 0]
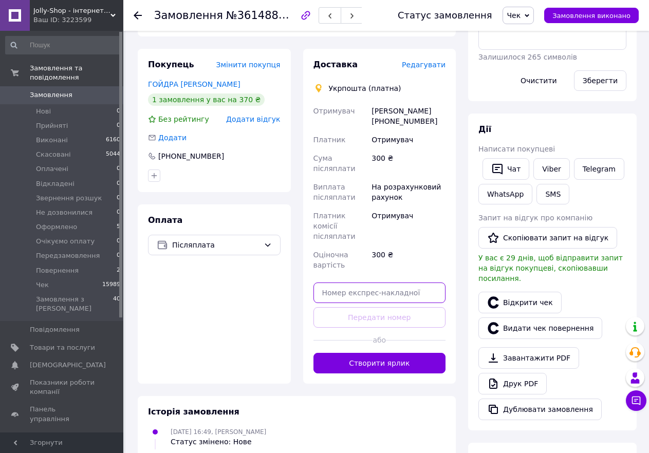
click at [356, 283] on input "text" at bounding box center [380, 293] width 133 height 21
paste input "0505368357019"
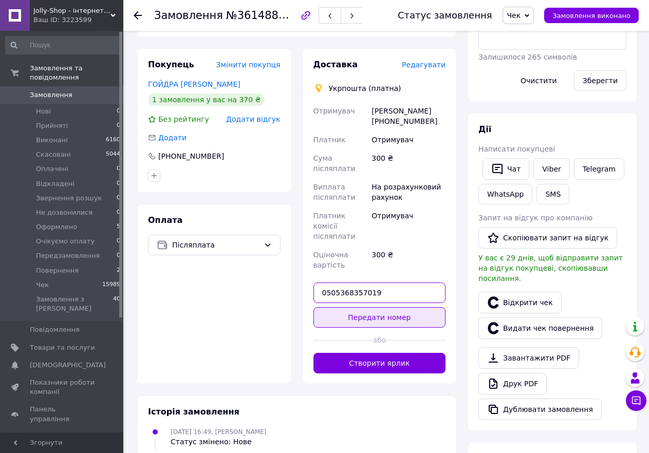
type input "0505368357019"
click at [400, 307] on button "Передати номер" at bounding box center [380, 317] width 133 height 21
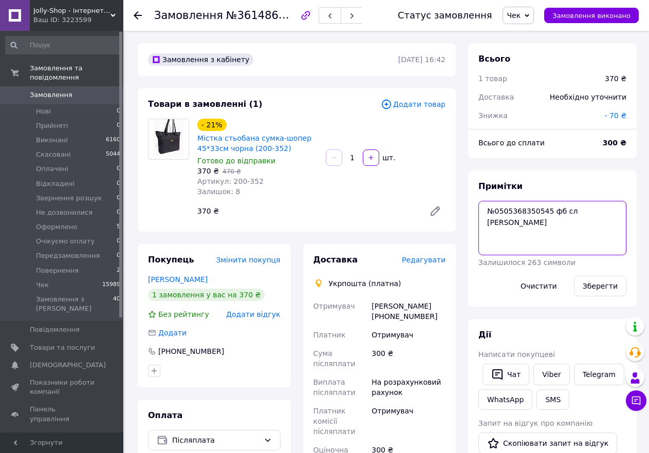
drag, startPoint x: 545, startPoint y: 212, endPoint x: 497, endPoint y: 208, distance: 48.4
click at [497, 208] on textarea "№0505368350545 фб сл Марія Резніченко" at bounding box center [553, 228] width 148 height 54
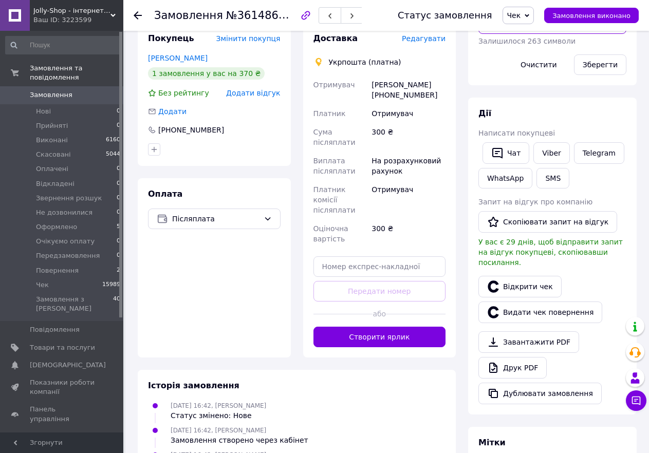
scroll to position [257, 0]
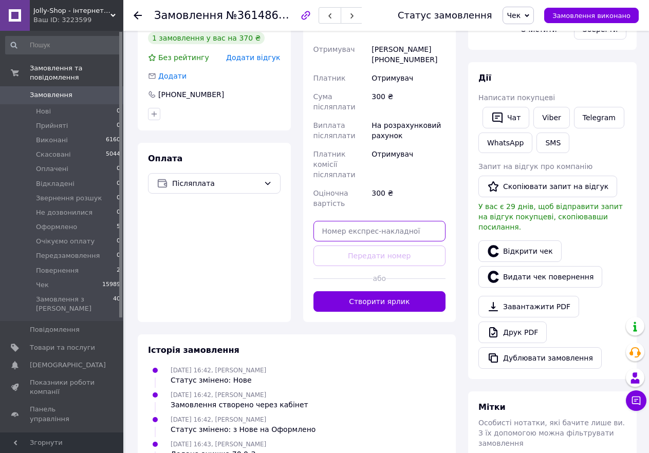
click at [373, 221] on input "text" at bounding box center [380, 231] width 133 height 21
paste input "0505368350545"
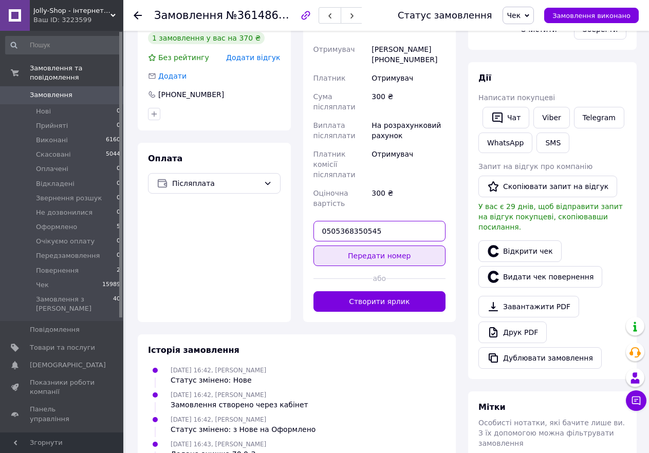
type input "0505368350545"
click at [383, 246] on button "Передати номер" at bounding box center [380, 256] width 133 height 21
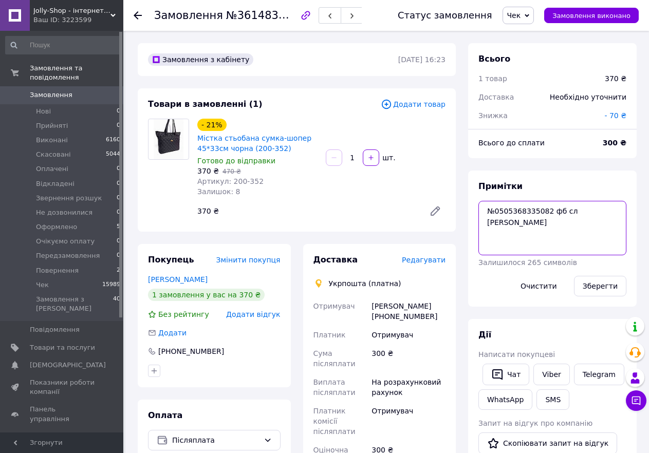
drag, startPoint x: 544, startPoint y: 210, endPoint x: 497, endPoint y: 209, distance: 47.3
click at [497, 209] on textarea "№0505368335082 фб сл [PERSON_NAME]" at bounding box center [553, 228] width 148 height 54
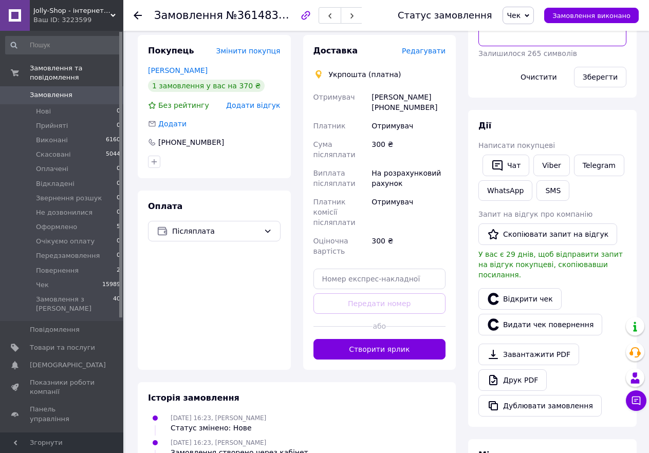
scroll to position [257, 0]
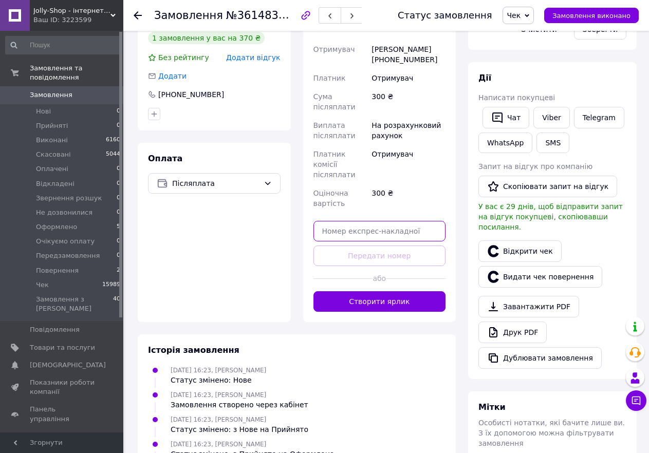
click at [375, 221] on input "text" at bounding box center [380, 231] width 133 height 21
paste input "0505368335082"
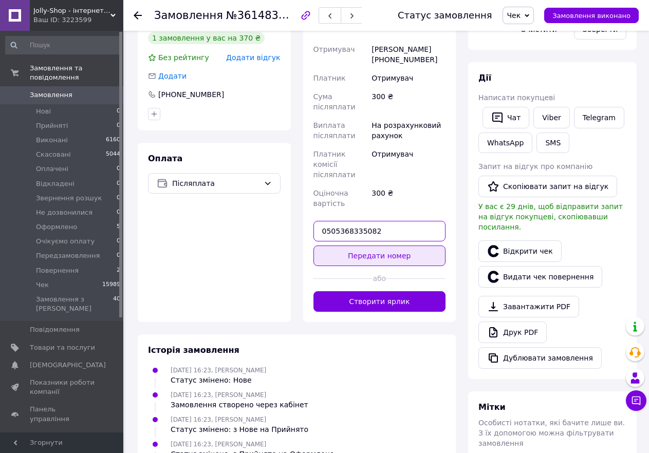
type input "0505368335082"
click at [393, 246] on button "Передати номер" at bounding box center [380, 256] width 133 height 21
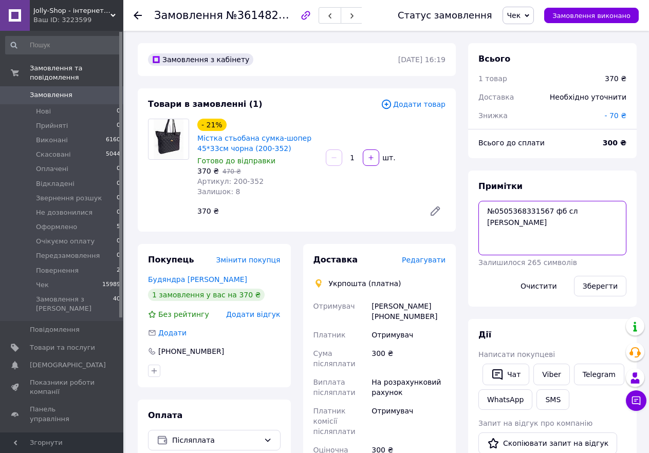
drag, startPoint x: 547, startPoint y: 215, endPoint x: 498, endPoint y: 210, distance: 49.6
click at [498, 210] on textarea "№0505368331567 фб сл Валя Буляндра" at bounding box center [553, 228] width 148 height 54
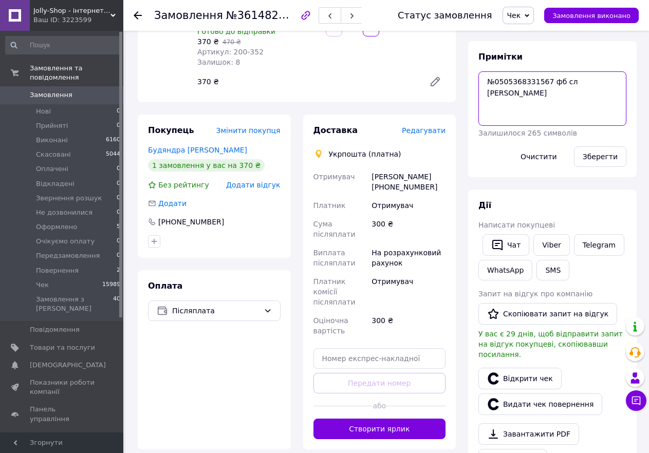
scroll to position [206, 0]
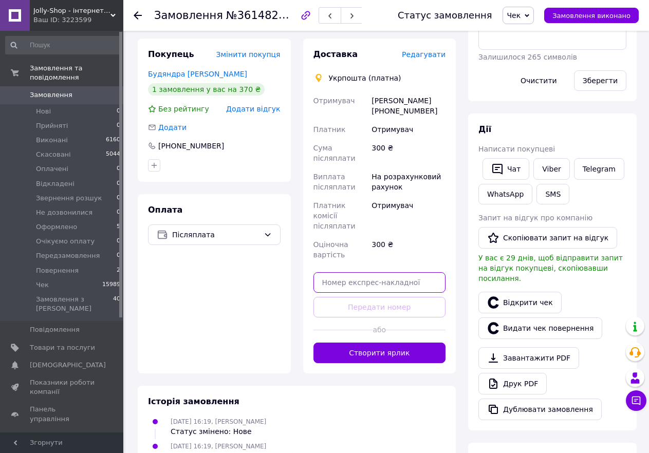
click at [369, 272] on input "text" at bounding box center [380, 282] width 133 height 21
paste input "0505368331567"
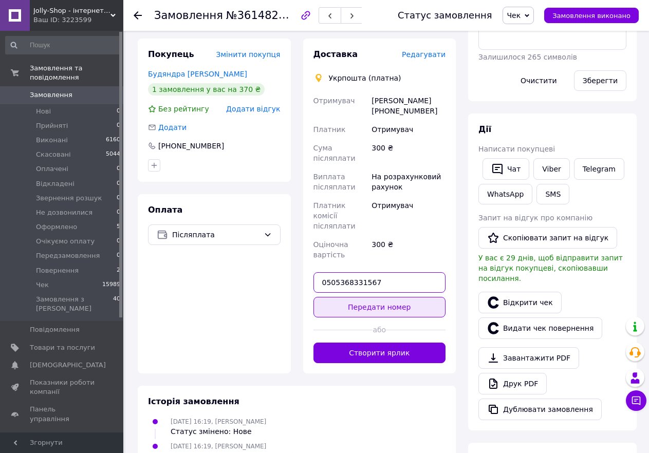
type input "0505368331567"
click at [389, 297] on button "Передати номер" at bounding box center [380, 307] width 133 height 21
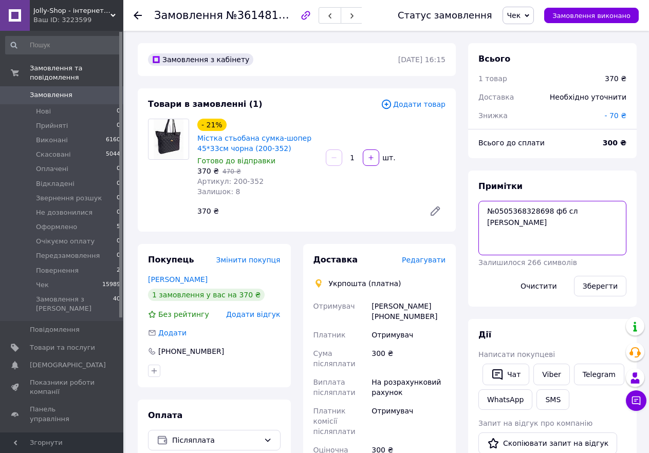
click at [541, 213] on textarea "№0505368328698 фб сл [PERSON_NAME]" at bounding box center [553, 228] width 148 height 54
drag, startPoint x: 544, startPoint y: 213, endPoint x: 535, endPoint y: 213, distance: 8.8
click at [531, 213] on textarea "№0505368328698 фб сл [PERSON_NAME]" at bounding box center [553, 228] width 148 height 54
drag, startPoint x: 544, startPoint y: 213, endPoint x: 496, endPoint y: 211, distance: 48.4
click at [496, 211] on textarea "№0505368328698 фб сл [PERSON_NAME]" at bounding box center [553, 228] width 148 height 54
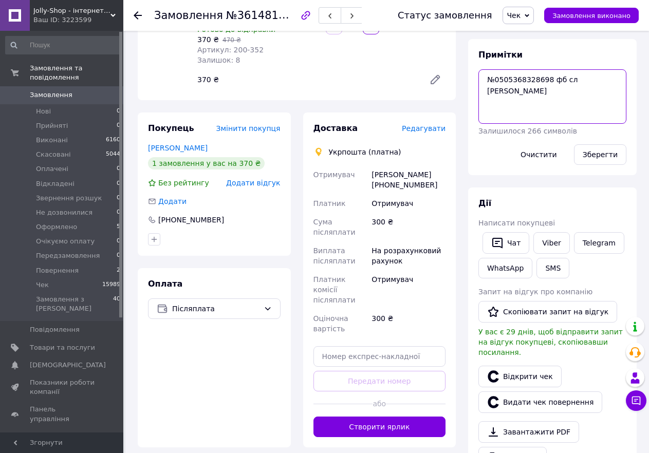
scroll to position [206, 0]
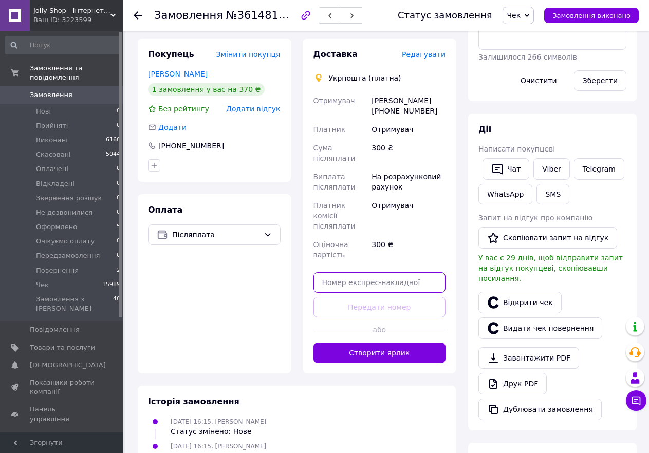
click at [364, 272] on input "text" at bounding box center [380, 282] width 133 height 21
paste input "0505368328698"
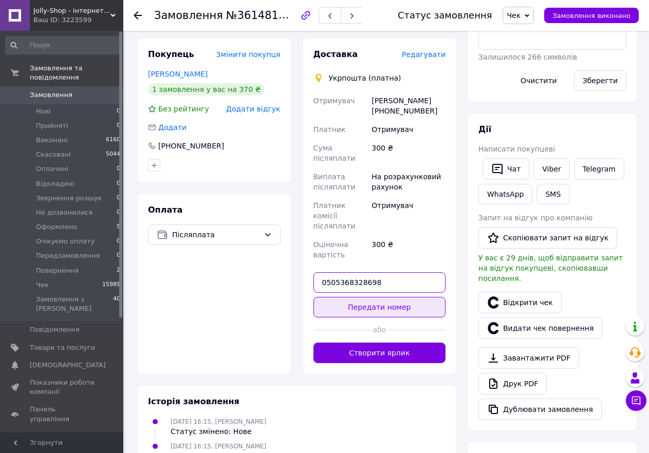
type input "0505368328698"
click at [383, 297] on button "Передати номер" at bounding box center [380, 307] width 133 height 21
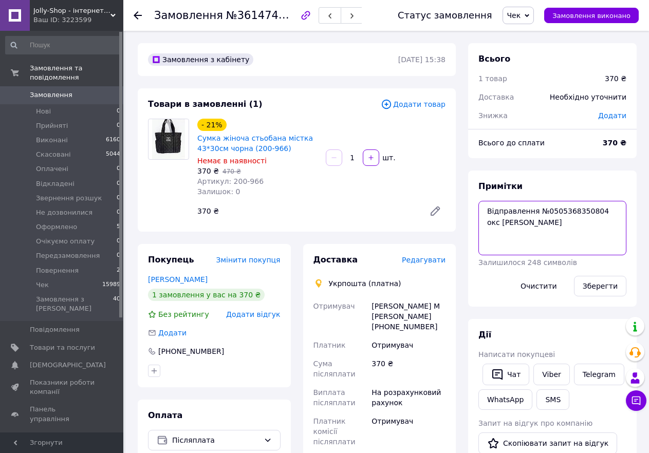
drag, startPoint x: 594, startPoint y: 212, endPoint x: 543, endPoint y: 213, distance: 50.4
click at [543, 213] on textarea "Відправлення №0505368350804 окс [PERSON_NAME]" at bounding box center [553, 228] width 148 height 54
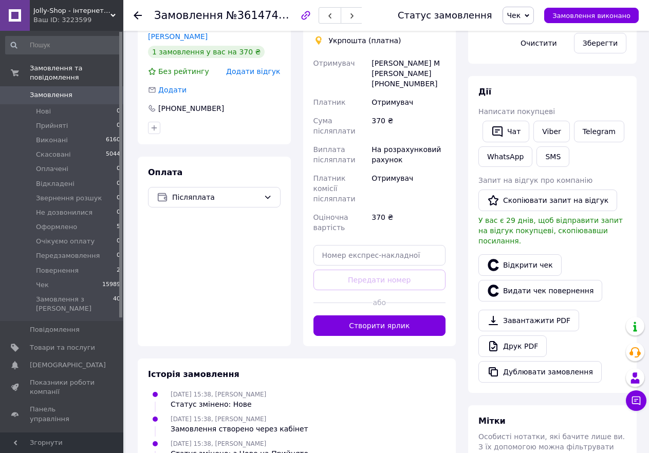
scroll to position [257, 0]
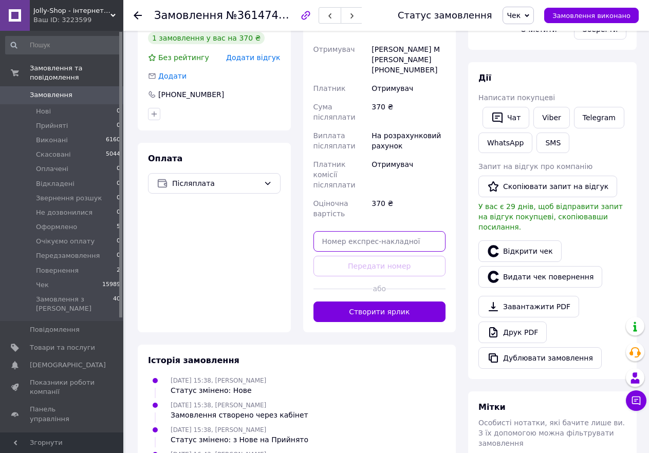
click at [359, 231] on input "text" at bounding box center [380, 241] width 133 height 21
paste input "0505368350804"
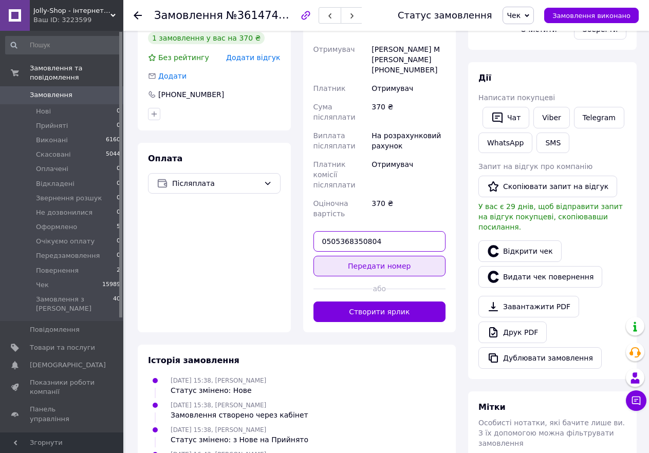
type input "0505368350804"
click at [388, 256] on button "Передати номер" at bounding box center [380, 266] width 133 height 21
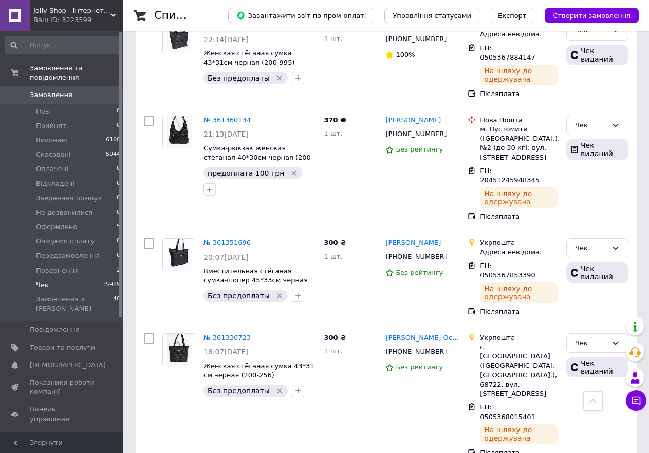
scroll to position [3238, 0]
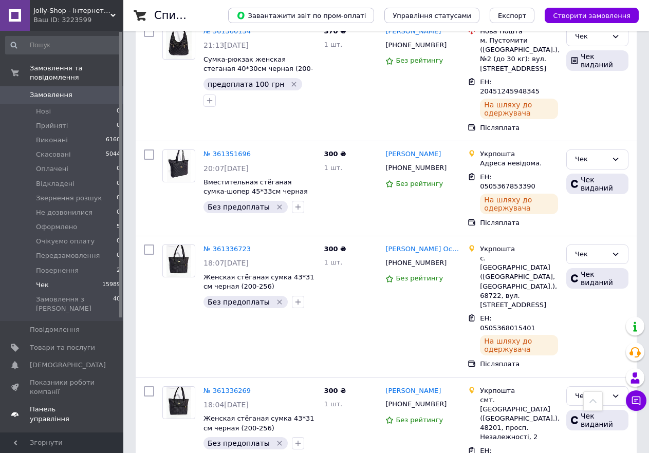
click at [75, 405] on span "Панель управління" at bounding box center [62, 414] width 65 height 19
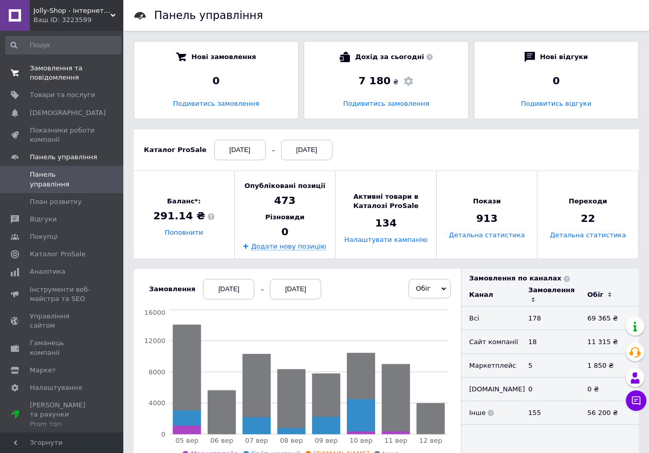
click at [45, 73] on span "Замовлення та повідомлення" at bounding box center [62, 73] width 65 height 19
